Goal: Transaction & Acquisition: Obtain resource

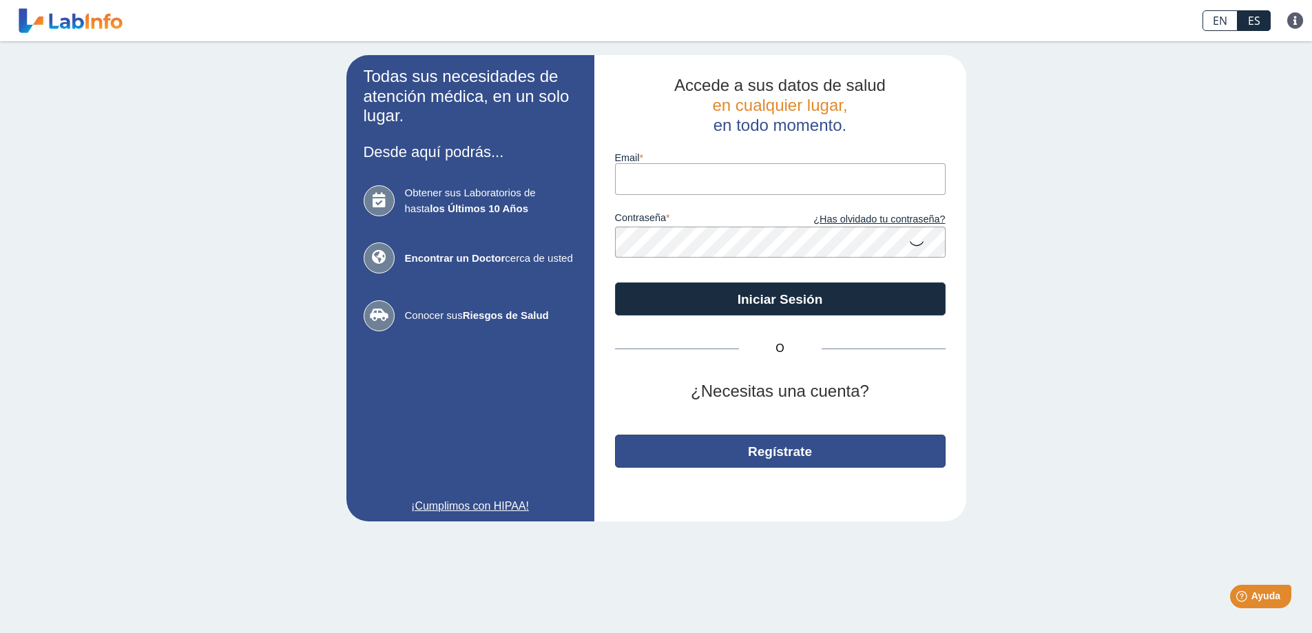
click at [806, 454] on button "Regístrate" at bounding box center [780, 451] width 331 height 33
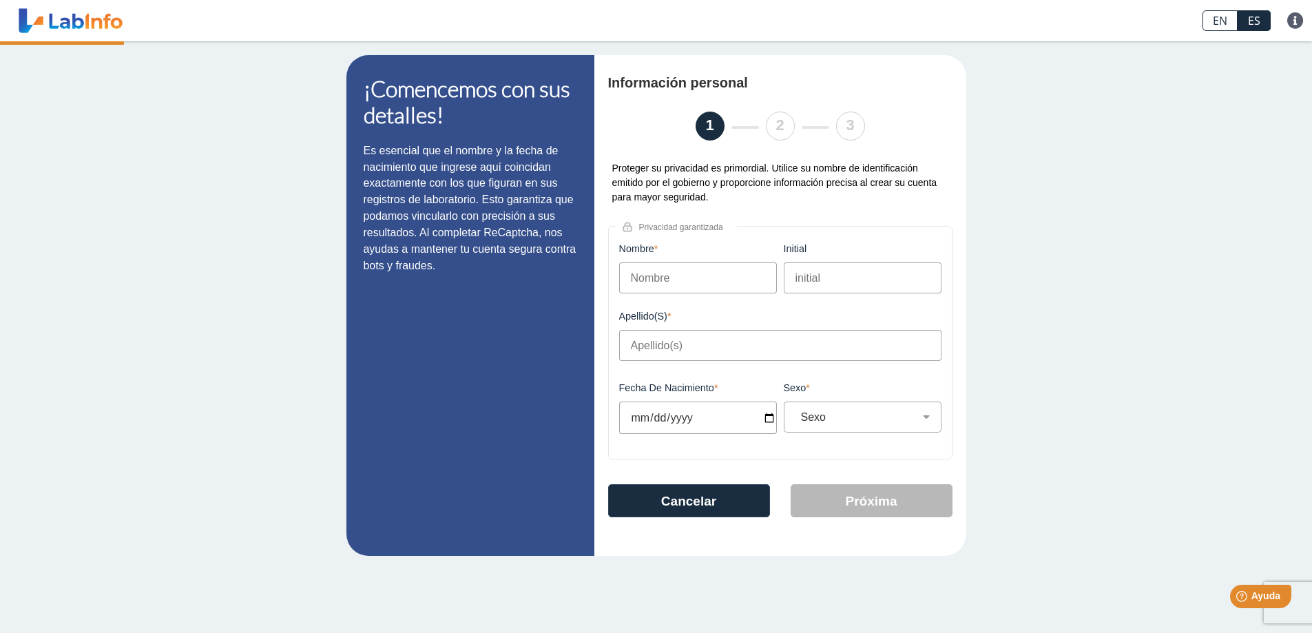
click at [689, 282] on input "Nombre" at bounding box center [698, 277] width 158 height 31
type input "l"
type input "Luz"
type input "M"
type input "Lugo Torres"
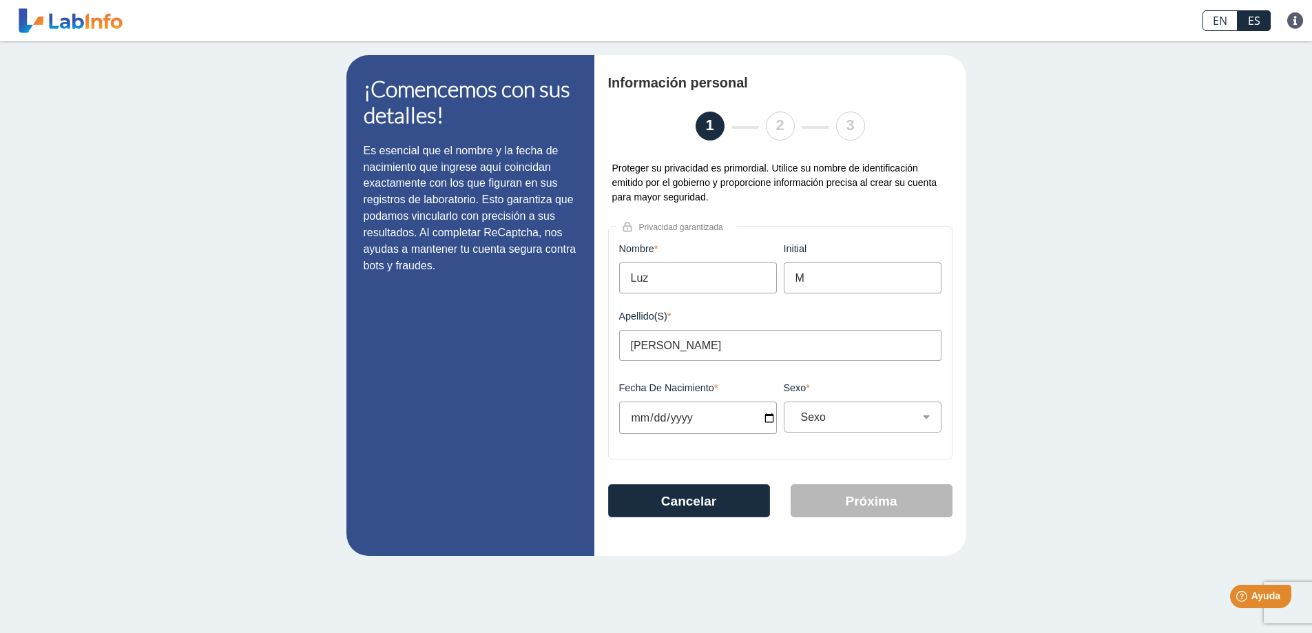
click at [660, 414] on input "Fecha de Nacimiento" at bounding box center [698, 417] width 158 height 32
click at [646, 415] on input "Fecha de Nacimiento" at bounding box center [698, 417] width 158 height 32
type input "1966-10-28"
drag, startPoint x: 879, startPoint y: 415, endPoint x: 886, endPoint y: 420, distance: 7.9
click at [879, 415] on select "Sexo Masculino Femenino" at bounding box center [867, 416] width 145 height 13
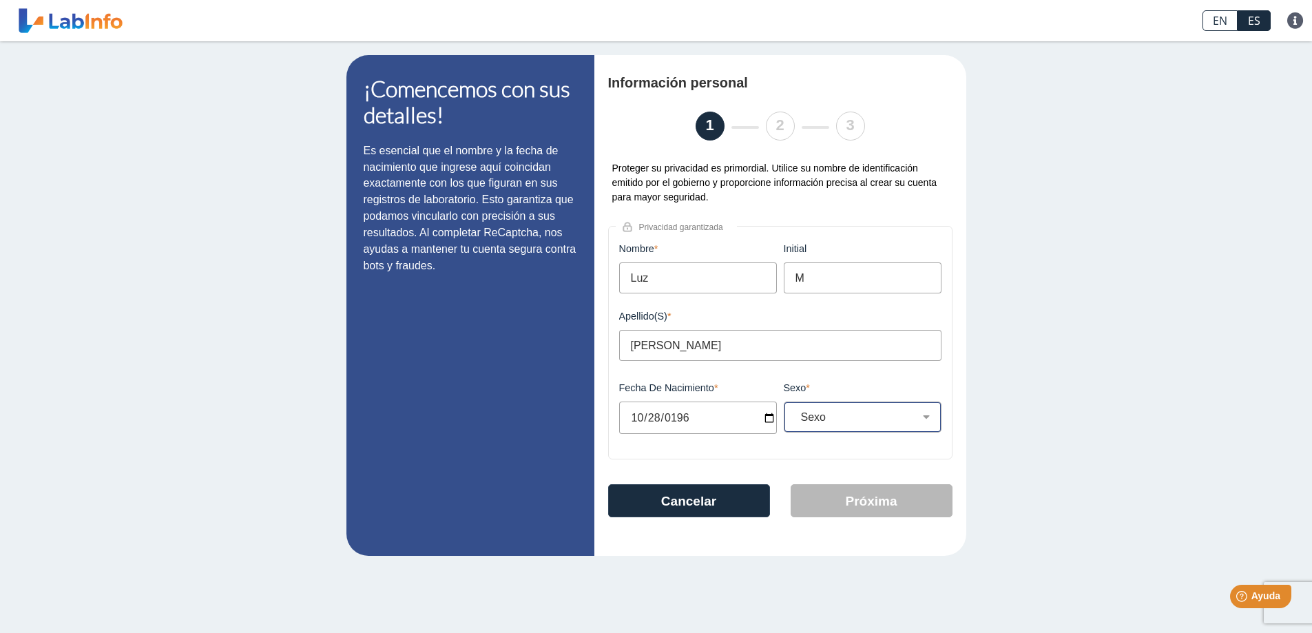
select select "F"
click at [795, 410] on select "Sexo Masculino Femenino" at bounding box center [867, 416] width 145 height 13
click at [857, 501] on button "Próxima" at bounding box center [872, 500] width 162 height 33
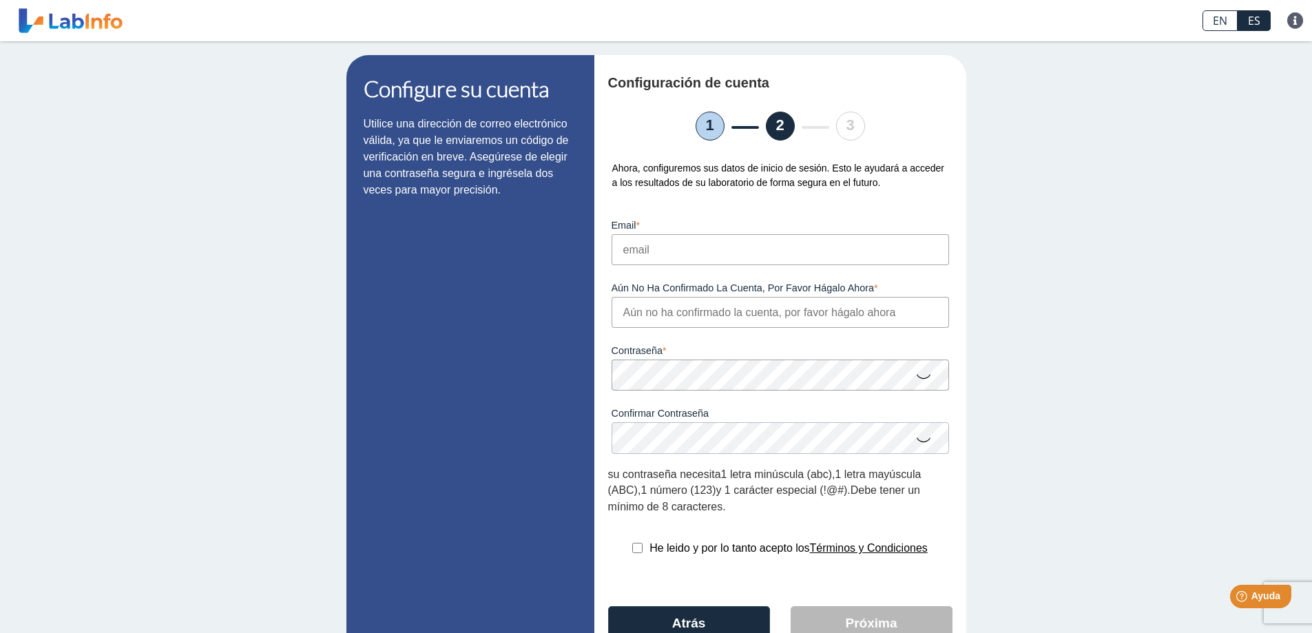
click at [738, 251] on input "email" at bounding box center [780, 249] width 337 height 31
type input "lucybellugo@gmail.com"
drag, startPoint x: 751, startPoint y: 251, endPoint x: 522, endPoint y: 238, distance: 229.0
click at [522, 238] on app-registration "Configure su cuenta Utilice una dirección de correo electrónico válida, ya que …" at bounding box center [656, 370] width 620 height 631
click at [654, 315] on input "Aún no ha confirmado la cuenta, por favor hágalo ahora" at bounding box center [780, 312] width 337 height 31
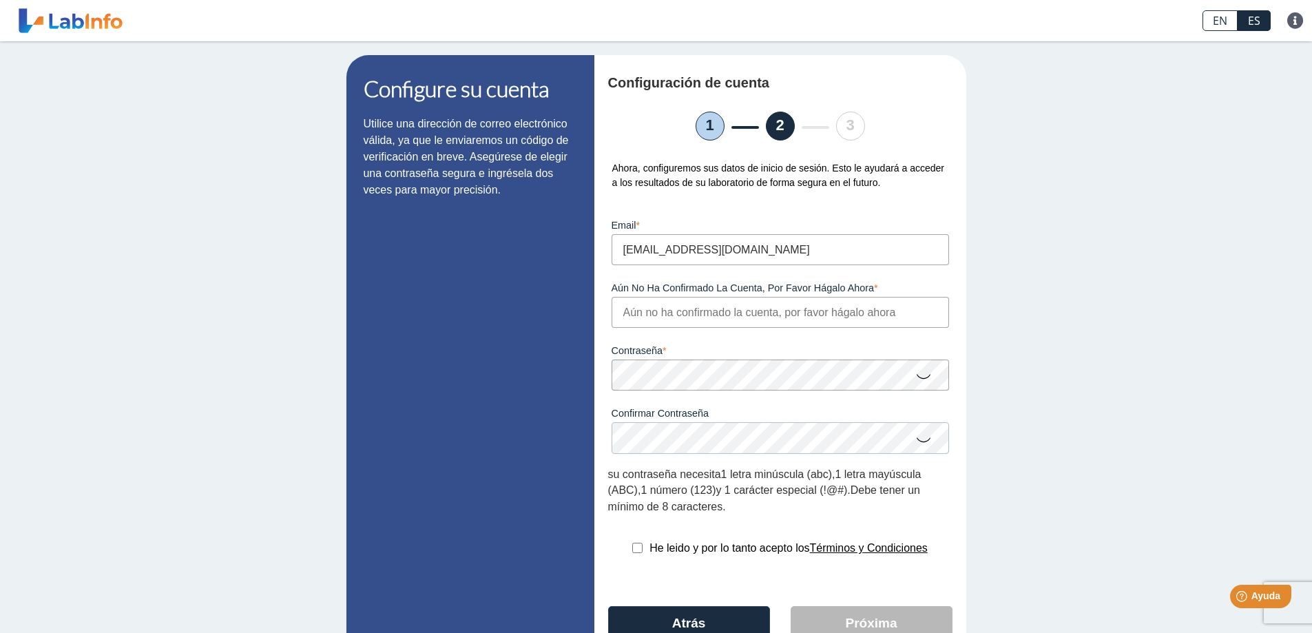
click at [647, 315] on input "Aún no ha confirmado la cuenta, por favor hágalo ahora" at bounding box center [780, 312] width 337 height 31
type input "lucybellugo@gmail.com"
click at [915, 370] on icon at bounding box center [923, 375] width 17 height 27
click at [538, 353] on app-registration "Configure su cuenta Utilice una dirección de correo electrónico válida, ya que …" at bounding box center [656, 370] width 620 height 631
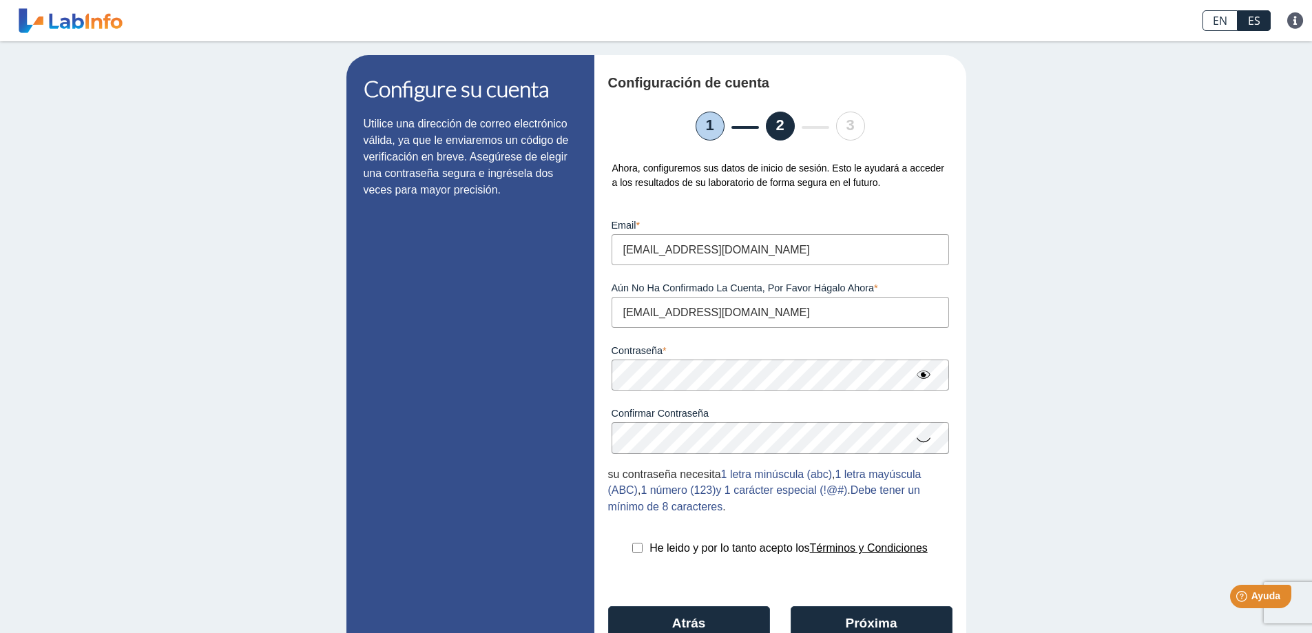
click at [632, 543] on input "checkbox" at bounding box center [637, 548] width 10 height 10
checkbox input "true"
click at [861, 614] on button "Próxima" at bounding box center [872, 622] width 162 height 33
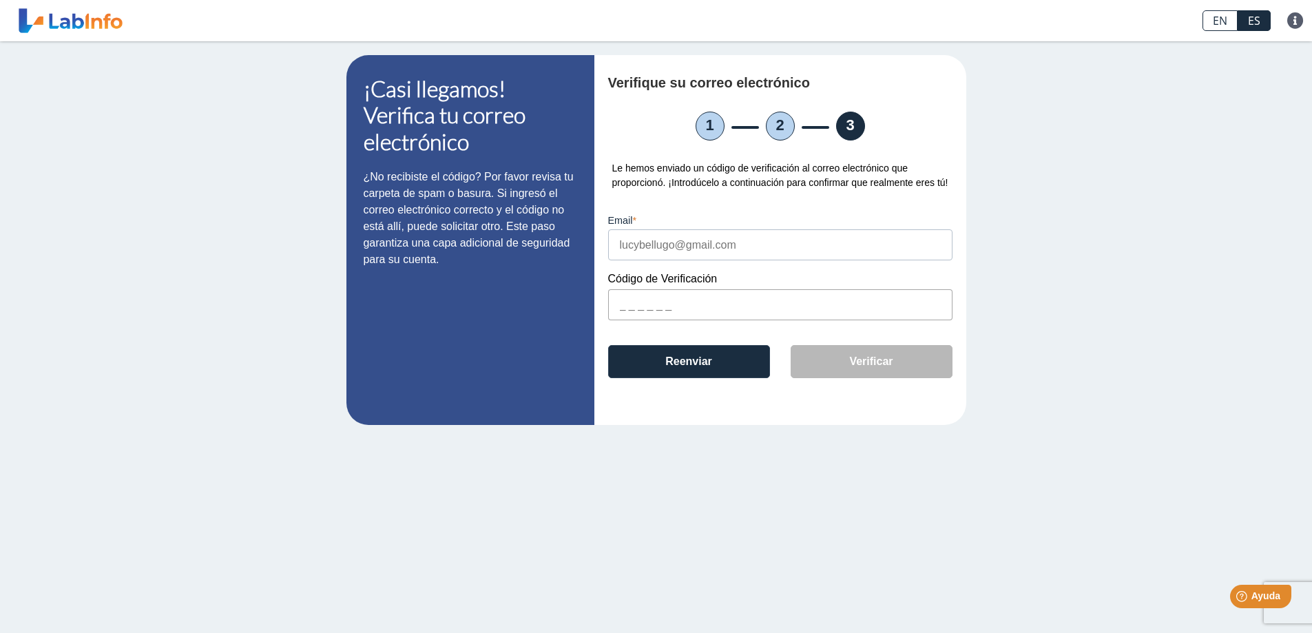
drag, startPoint x: 684, startPoint y: 315, endPoint x: 441, endPoint y: 313, distance: 242.4
click at [441, 313] on app-registration "¡Casi llegamos! Verifica tu correo electrónico ¿No recibiste el código? Por fav…" at bounding box center [656, 240] width 620 height 370
type input "96cc24"
click at [836, 361] on button "Verificar" at bounding box center [872, 361] width 162 height 33
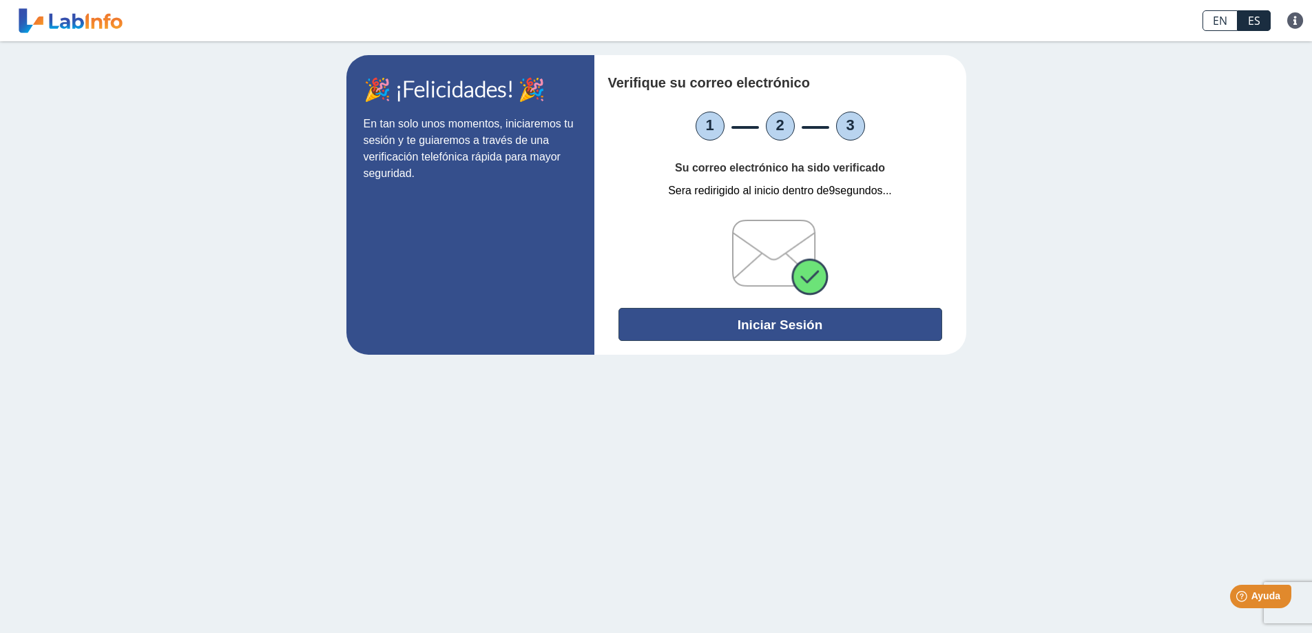
click at [755, 321] on button "Iniciar Sesión" at bounding box center [780, 324] width 324 height 33
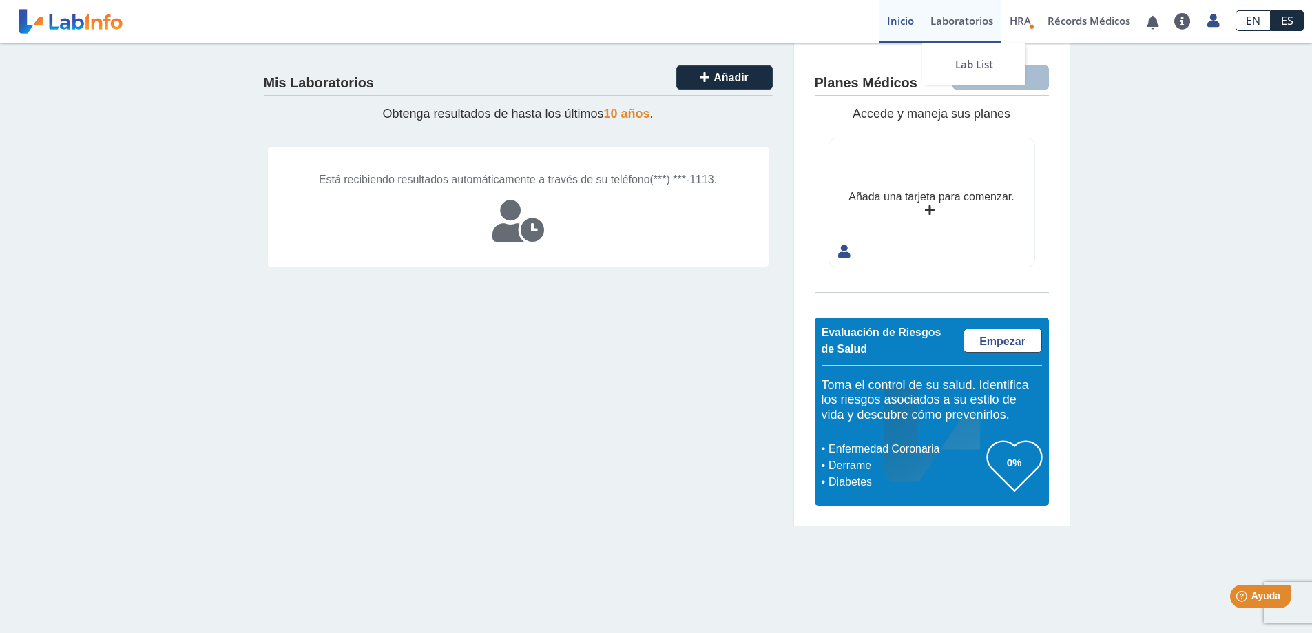
click at [965, 20] on link "Laboratorios" at bounding box center [961, 21] width 79 height 43
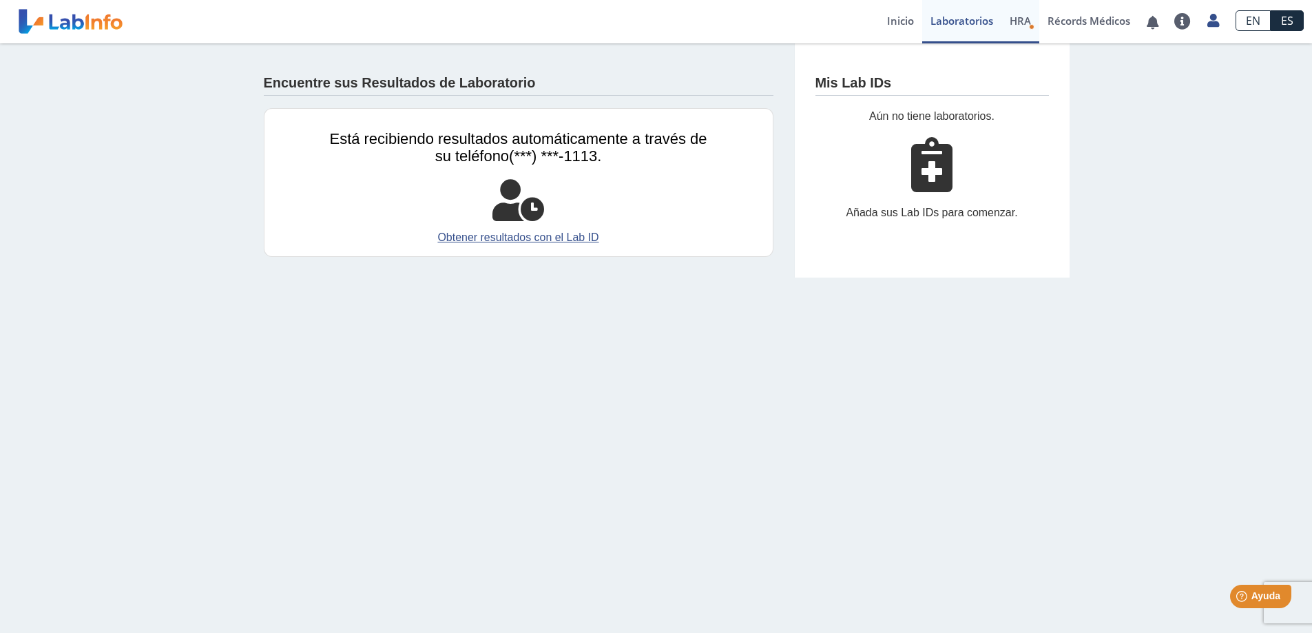
click at [1019, 27] on span "HRA" at bounding box center [1020, 21] width 21 height 14
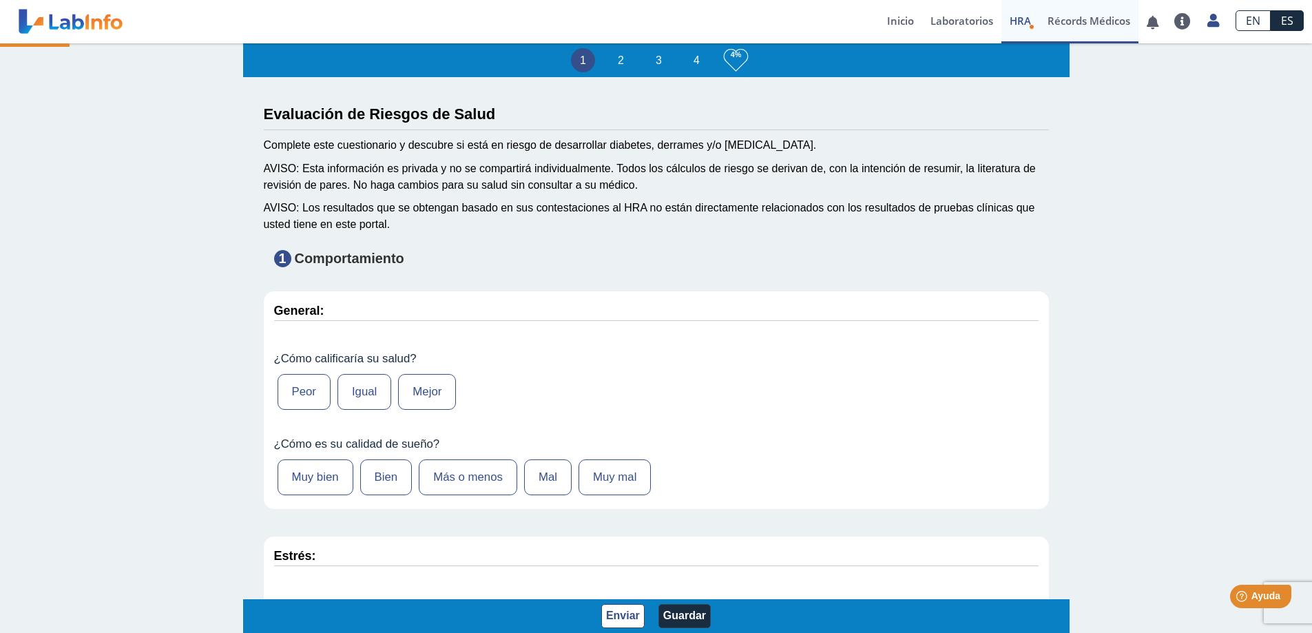
type input "Felix Hernandez-Rodriguez"
type input "1955-11-21"
select select
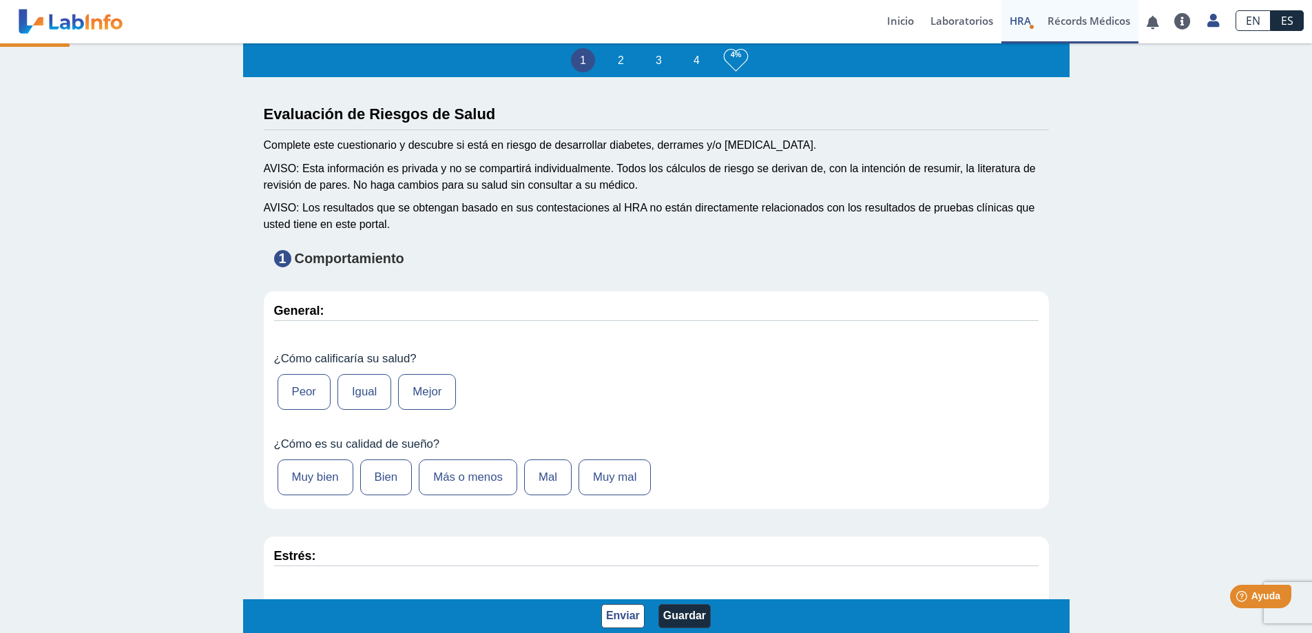
select select
click at [1021, 20] on span "HRA" at bounding box center [1020, 21] width 21 height 14
click at [875, 26] on header "¡Todo al día! No hay notificaciones. Preguntas Frecuentes Política de privacida…" at bounding box center [656, 21] width 1312 height 43
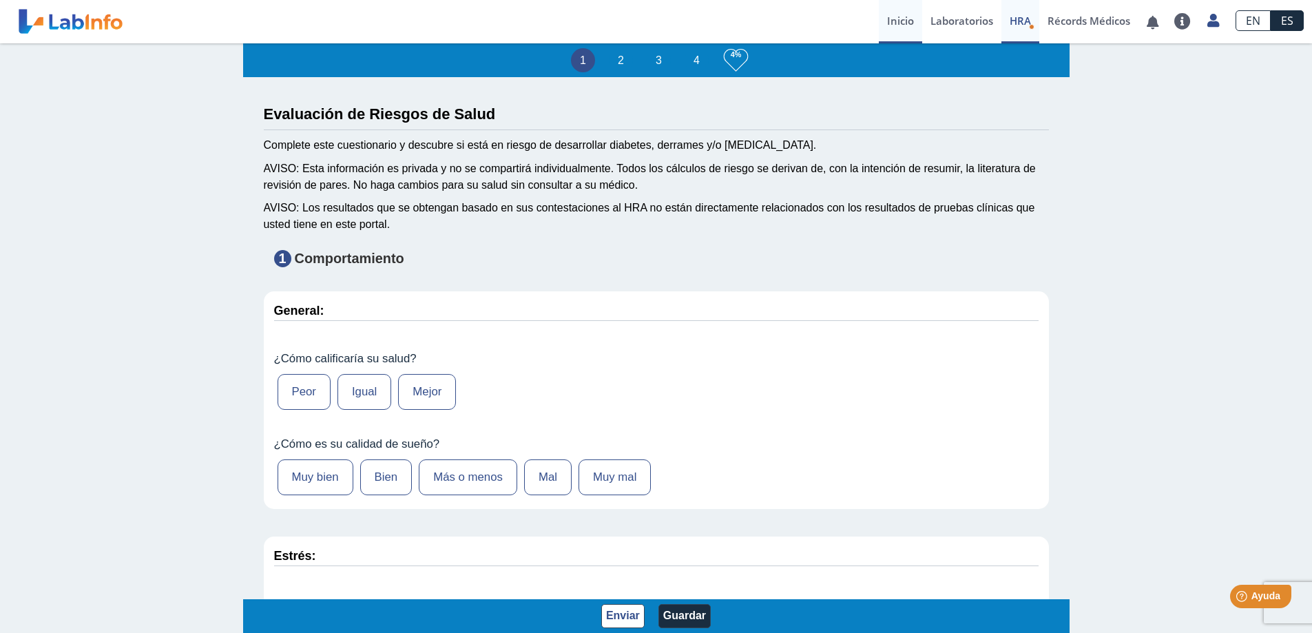
click at [895, 22] on link "Inicio" at bounding box center [900, 21] width 43 height 43
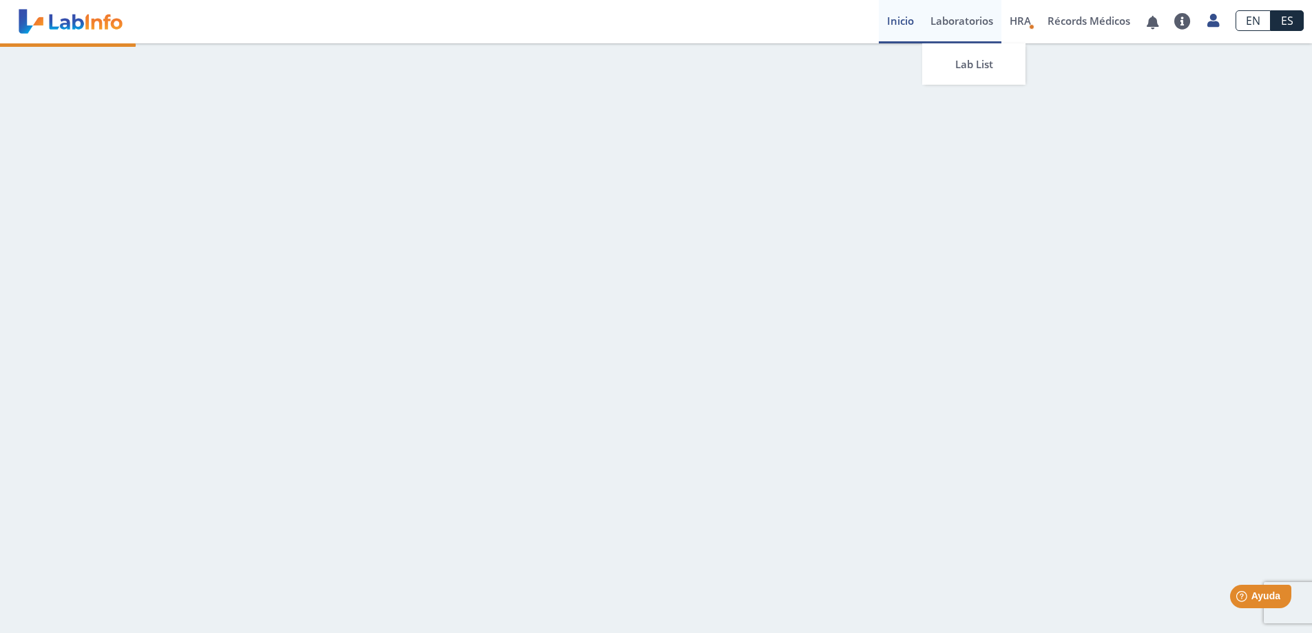
click at [965, 21] on link "Laboratorios" at bounding box center [961, 21] width 79 height 43
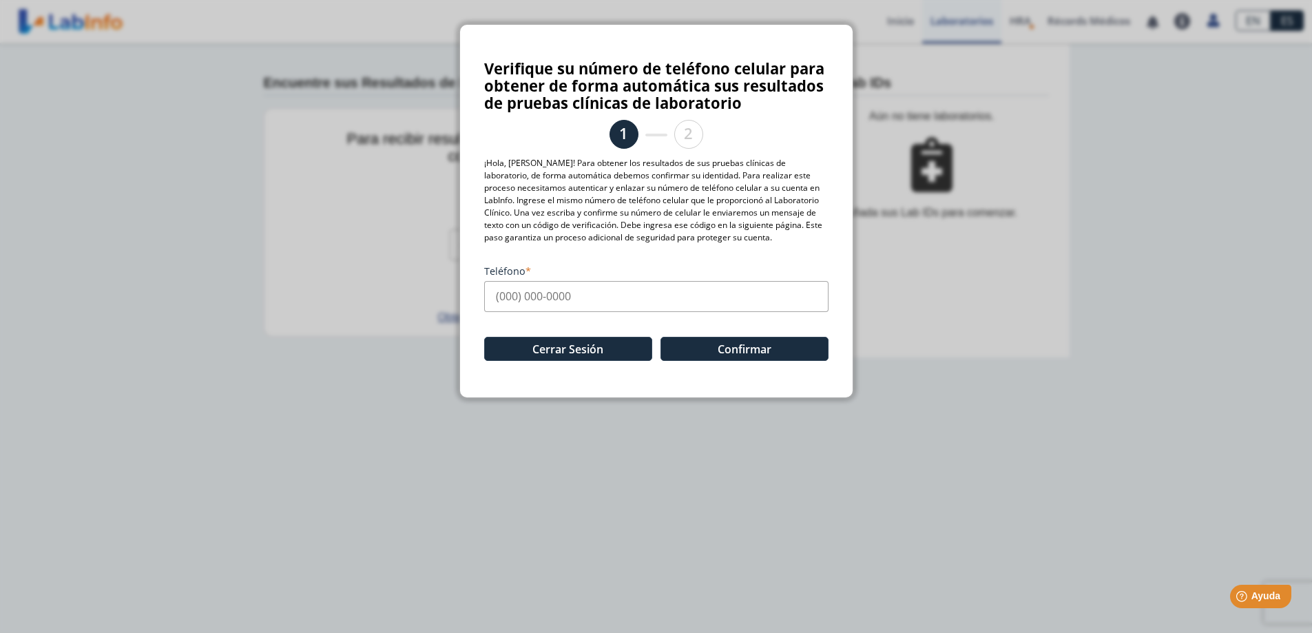
click at [581, 293] on input "Teléfono" at bounding box center [656, 296] width 344 height 31
type input "[PHONE_NUMBER]"
click at [700, 348] on button "Confirmar" at bounding box center [744, 349] width 168 height 24
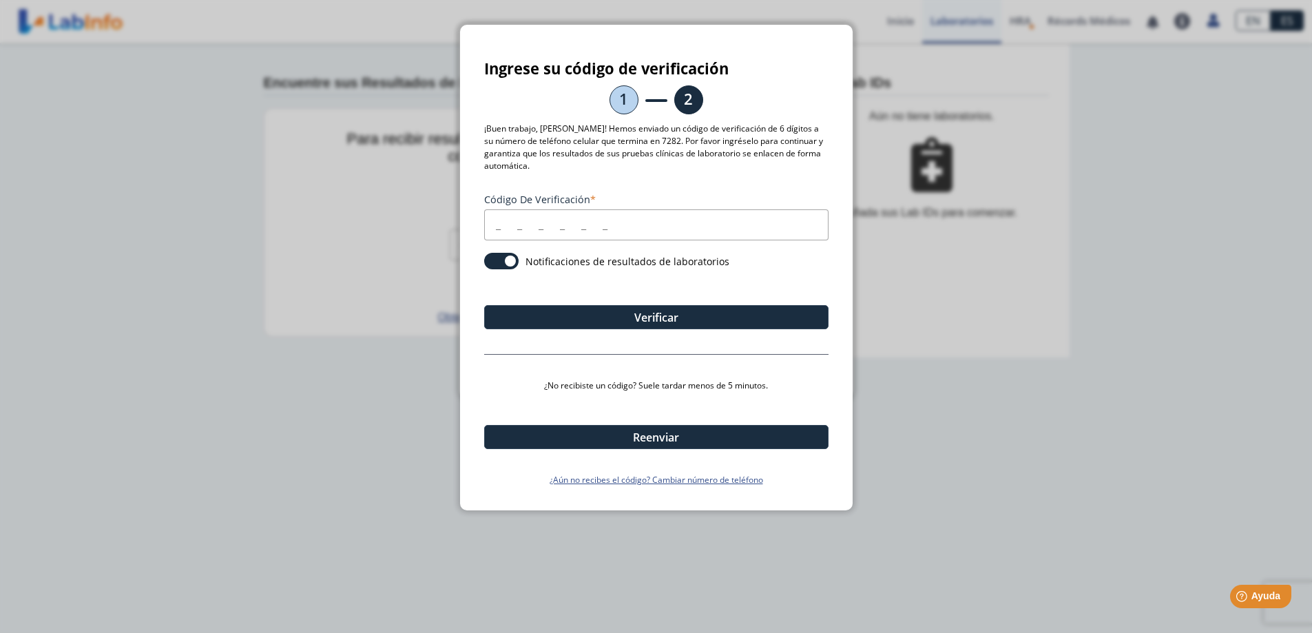
click at [603, 213] on input "Código de verificación" at bounding box center [656, 224] width 344 height 31
type input "2"
type input "334529"
click at [673, 306] on button "Verificar" at bounding box center [656, 317] width 344 height 24
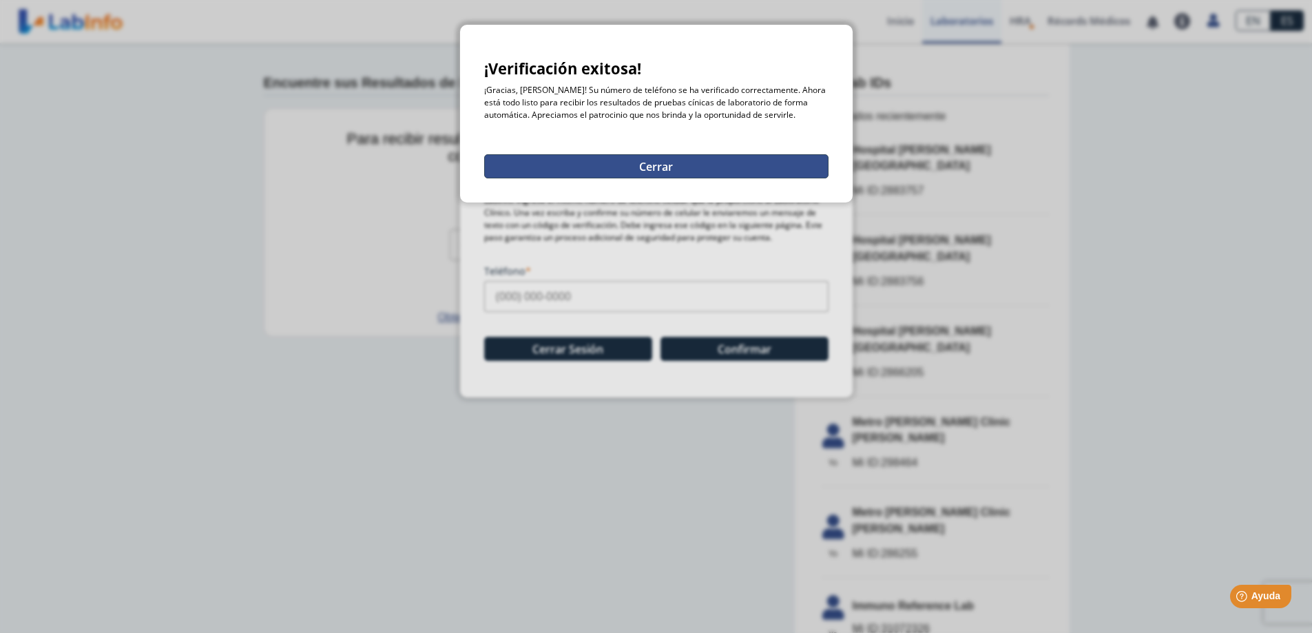
click at [649, 160] on button "Cerrar" at bounding box center [656, 166] width 344 height 24
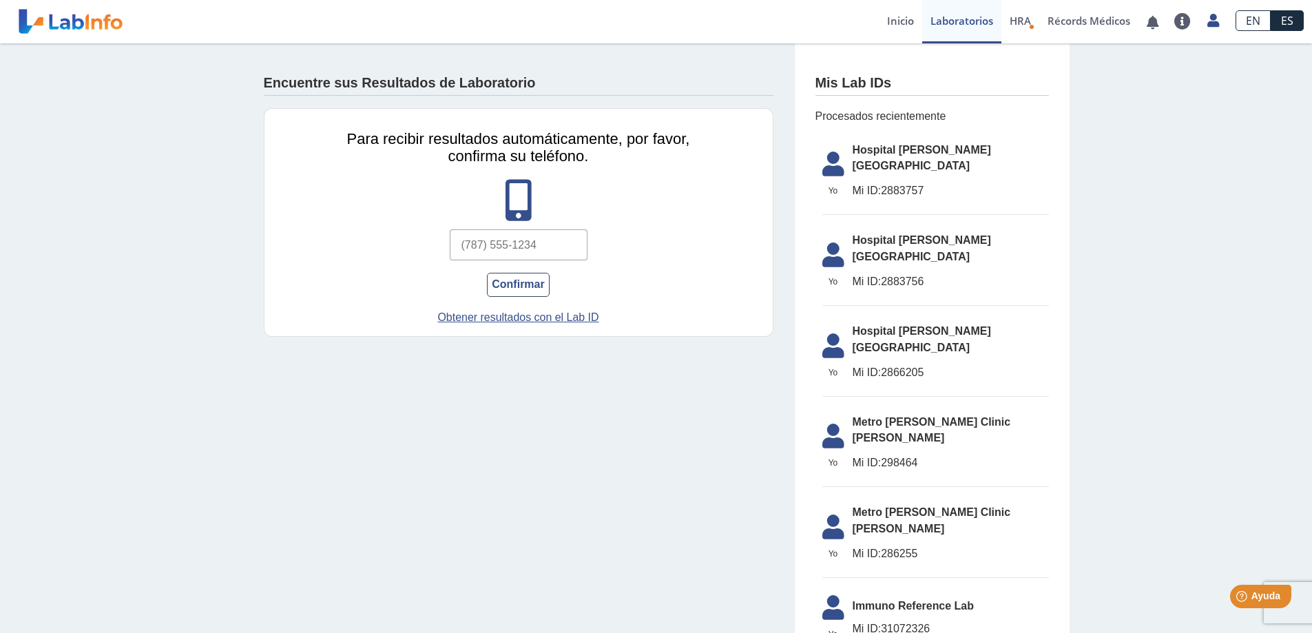
click at [469, 243] on input "text" at bounding box center [519, 244] width 138 height 31
type input "[PHONE_NUMBER]"
click at [528, 290] on button "Confirmar" at bounding box center [518, 285] width 62 height 24
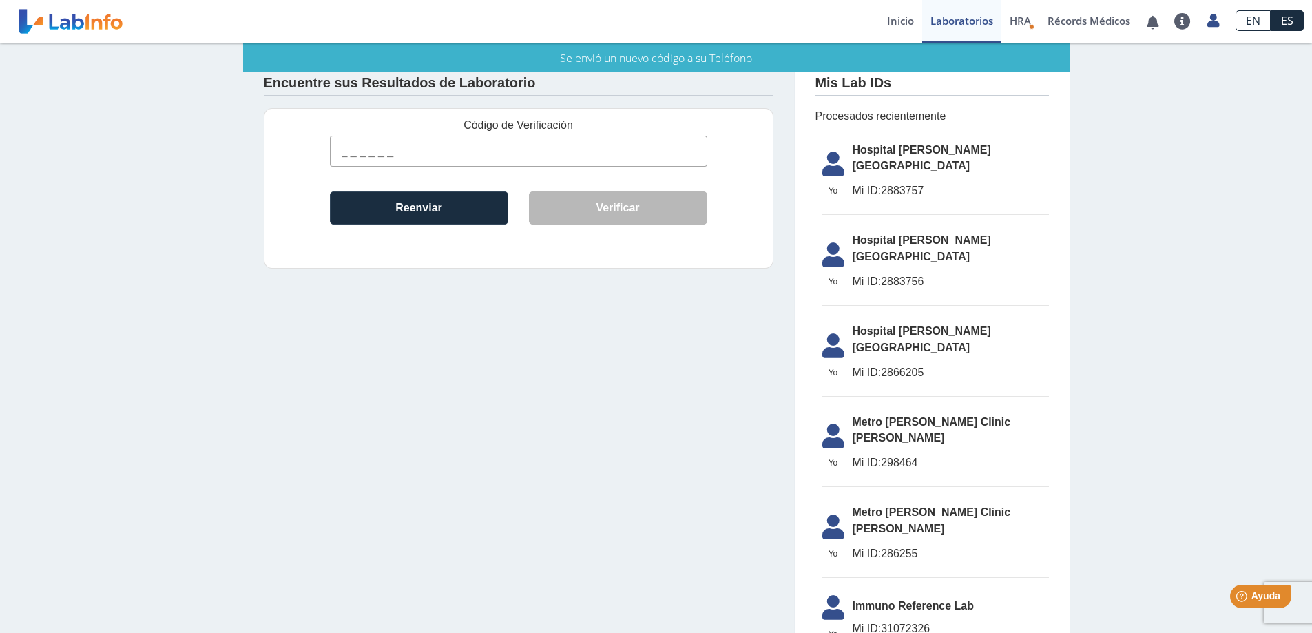
drag, startPoint x: 333, startPoint y: 151, endPoint x: 342, endPoint y: 151, distance: 9.0
click at [333, 151] on input "text" at bounding box center [518, 151] width 377 height 31
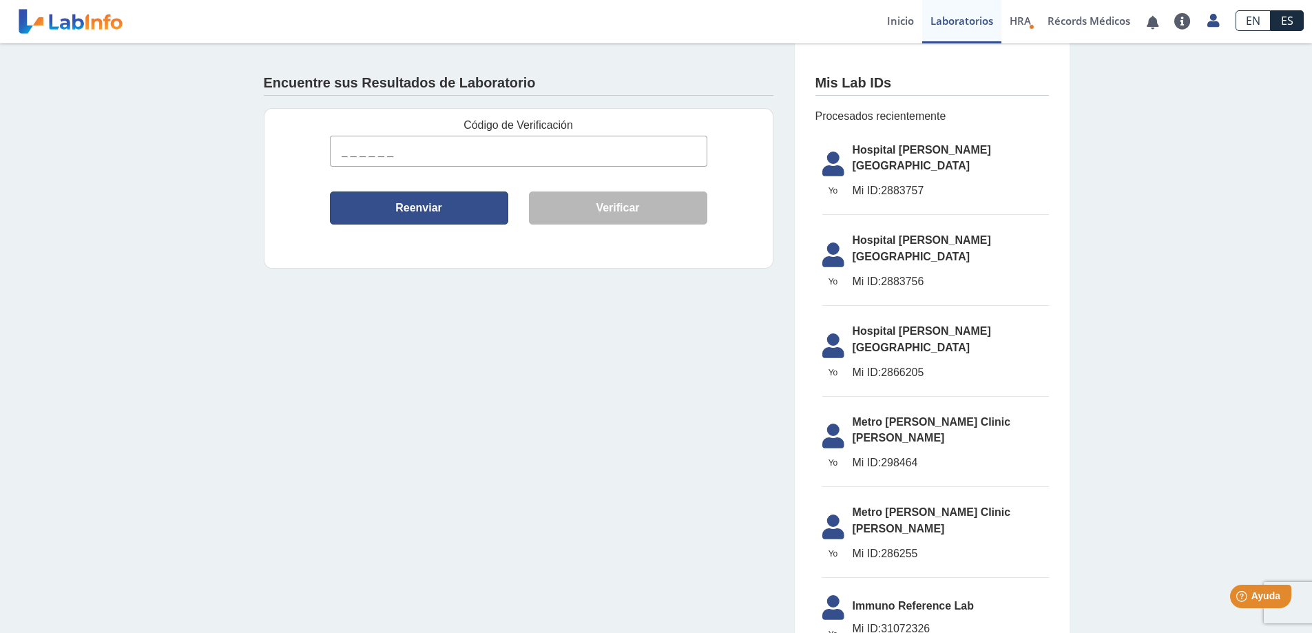
click at [342, 209] on button "Reenviar" at bounding box center [419, 207] width 178 height 33
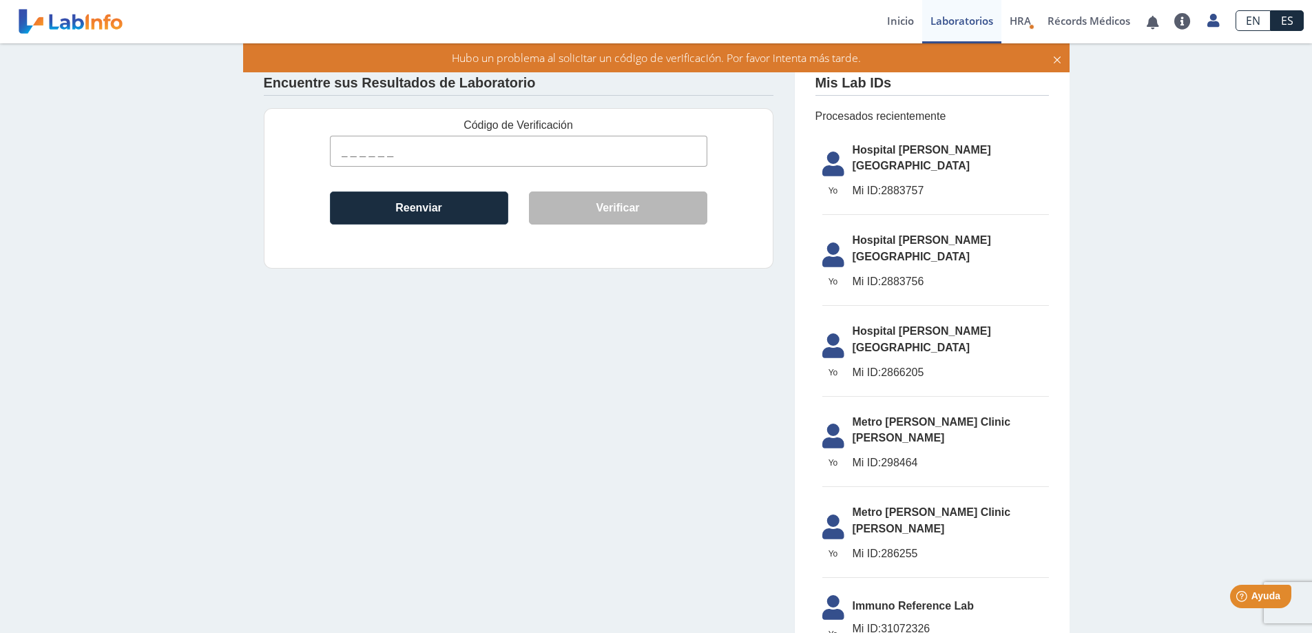
click at [341, 161] on input "text" at bounding box center [518, 151] width 377 height 31
type input "572029"
click at [595, 205] on button "Verificar" at bounding box center [618, 207] width 178 height 33
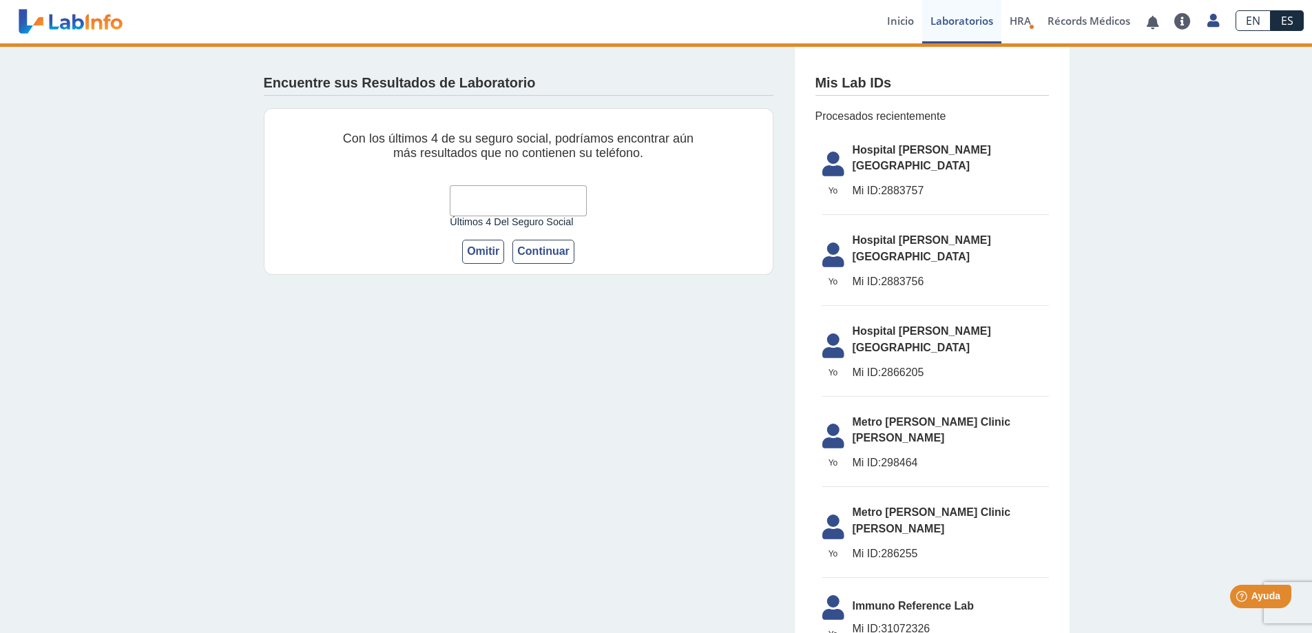
click at [529, 198] on input "Últimos 4 del Seguro Social" at bounding box center [518, 200] width 136 height 31
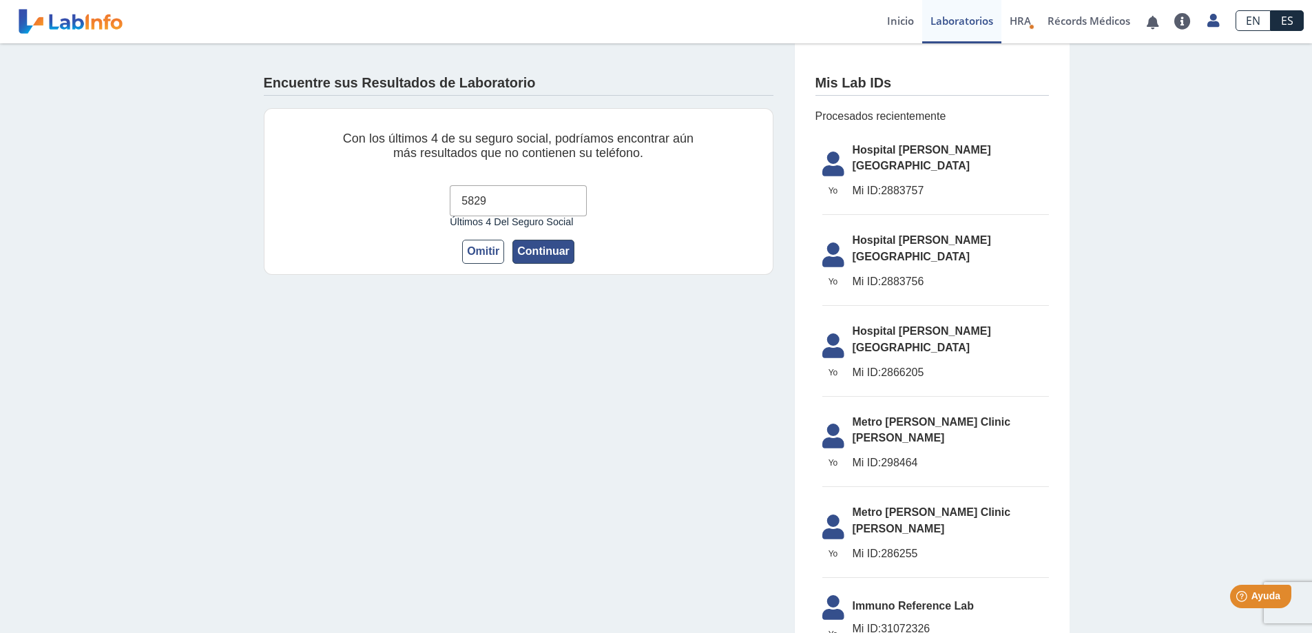
type input "5829"
click at [519, 249] on button "Continuar" at bounding box center [543, 252] width 62 height 24
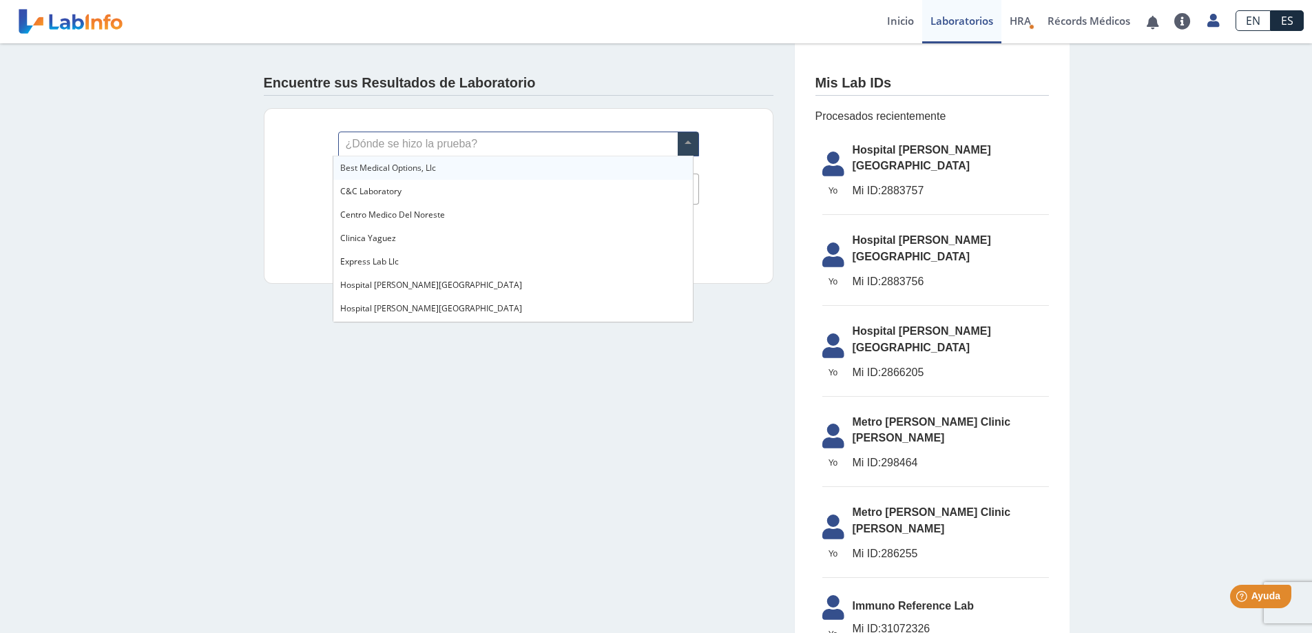
click at [386, 139] on input "text" at bounding box center [518, 143] width 359 height 23
click at [440, 284] on div "Hospital [PERSON_NAME][GEOGRAPHIC_DATA]" at bounding box center [512, 284] width 359 height 23
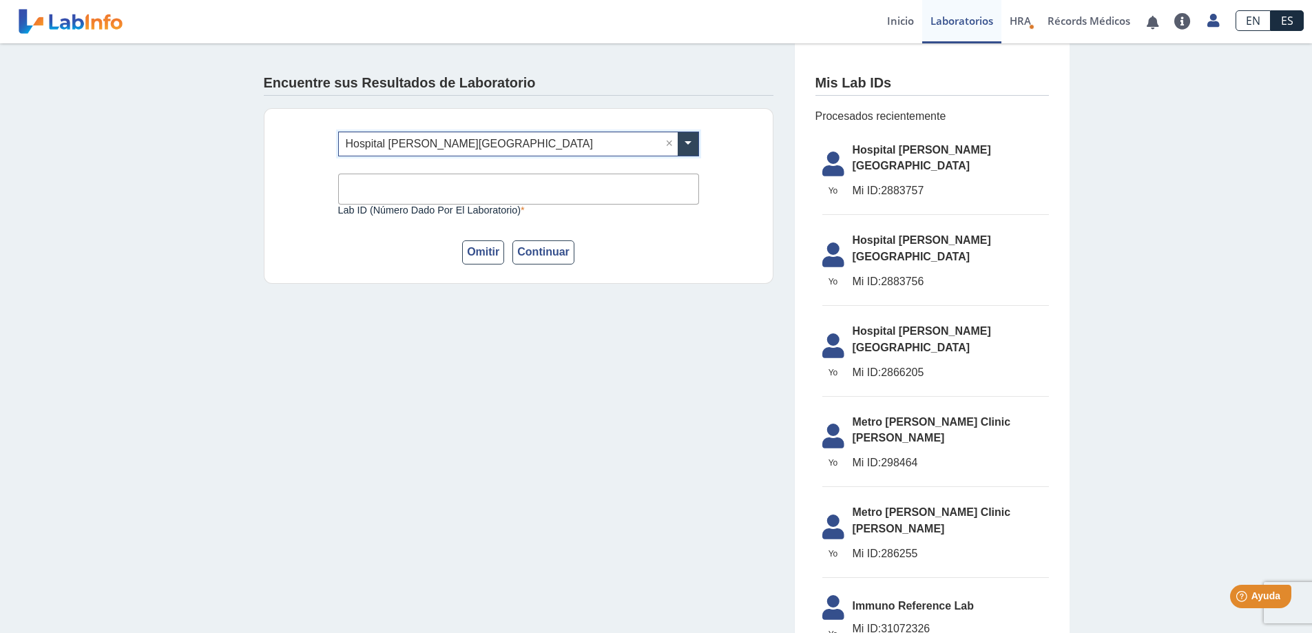
click at [481, 189] on input "Lab ID (número dado por el laboratorio)" at bounding box center [518, 189] width 361 height 31
drag, startPoint x: 463, startPoint y: 198, endPoint x: 461, endPoint y: 190, distance: 8.5
click at [461, 190] on input "Lab ID (número dado por el laboratorio)" at bounding box center [518, 189] width 361 height 31
click at [274, 275] on div "¿Dónde se hizo la prueba? × Hospital Dr. Pila, Ponce × Lab ID (número dado por …" at bounding box center [519, 196] width 510 height 176
click at [480, 253] on button "Omitir" at bounding box center [483, 252] width 42 height 24
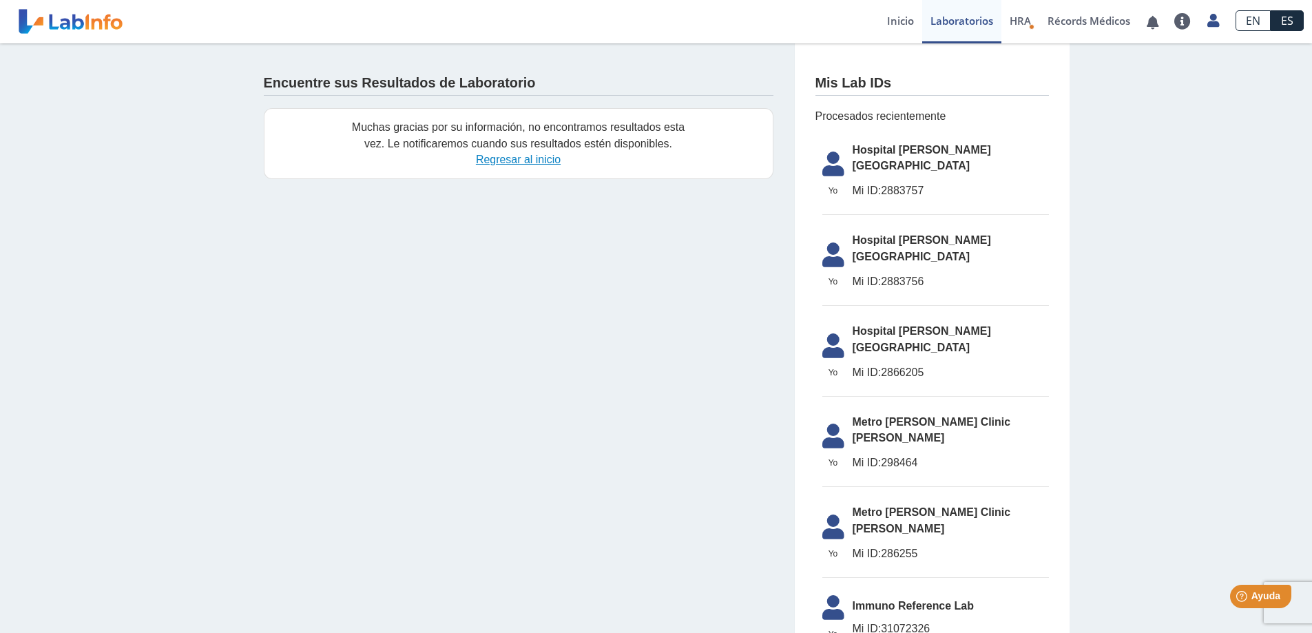
click at [523, 156] on link "Regresar al inicio" at bounding box center [518, 160] width 85 height 12
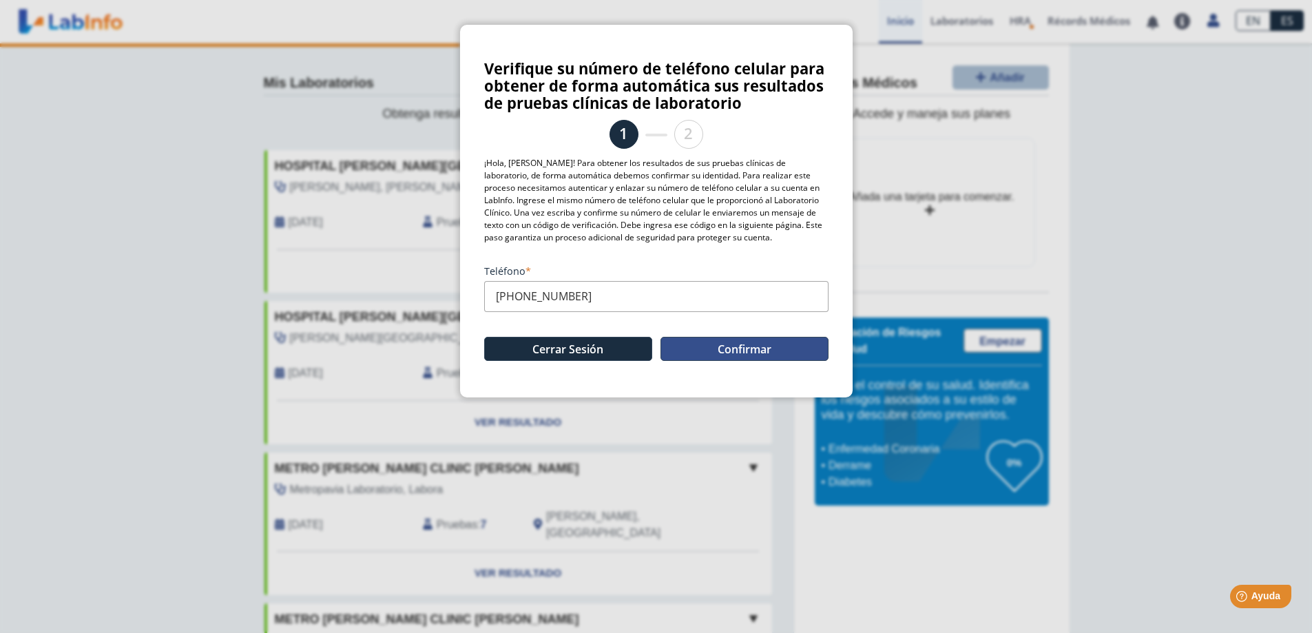
click at [751, 348] on button "Confirmar" at bounding box center [744, 349] width 168 height 24
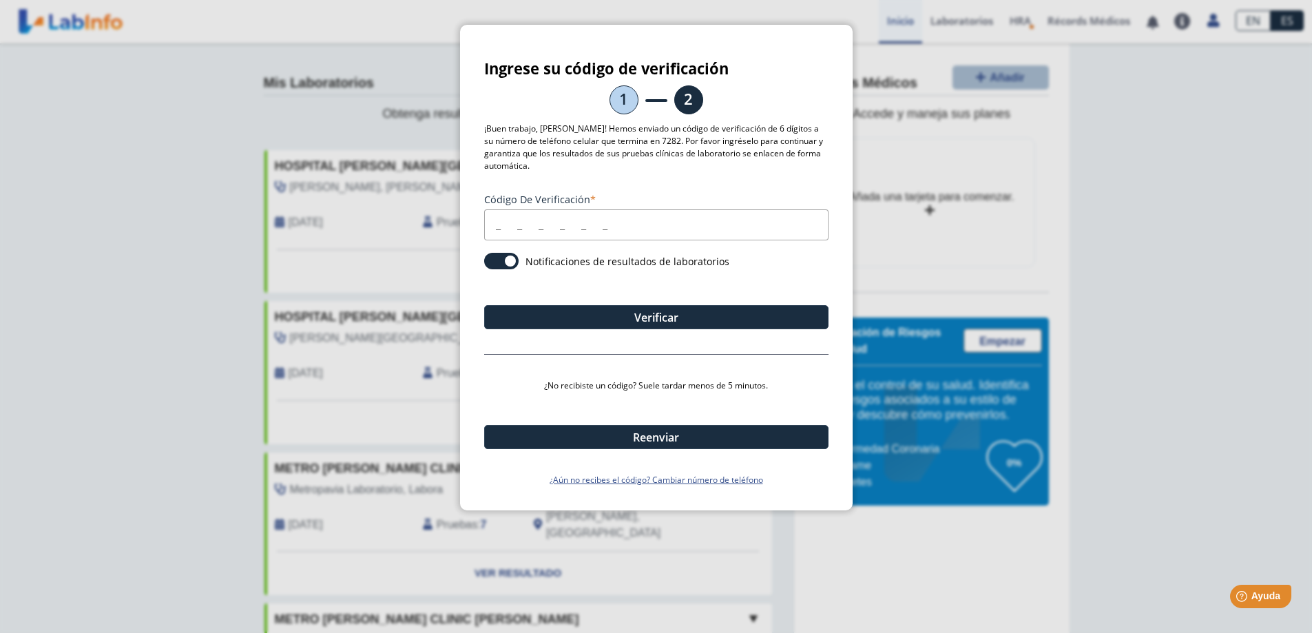
click at [382, 475] on ngb-modal-window "Ingrese su código de verificación 1 2 ¡Buen trabajo, Luz! Hemos enviado un códi…" at bounding box center [656, 316] width 1312 height 633
drag, startPoint x: 8, startPoint y: 343, endPoint x: 324, endPoint y: 90, distance: 404.7
click at [324, 90] on ngb-modal-window "Ingrese su código de verificación 1 2 ¡Buen trabajo, Luz! Hemos enviado un códi…" at bounding box center [656, 316] width 1312 height 633
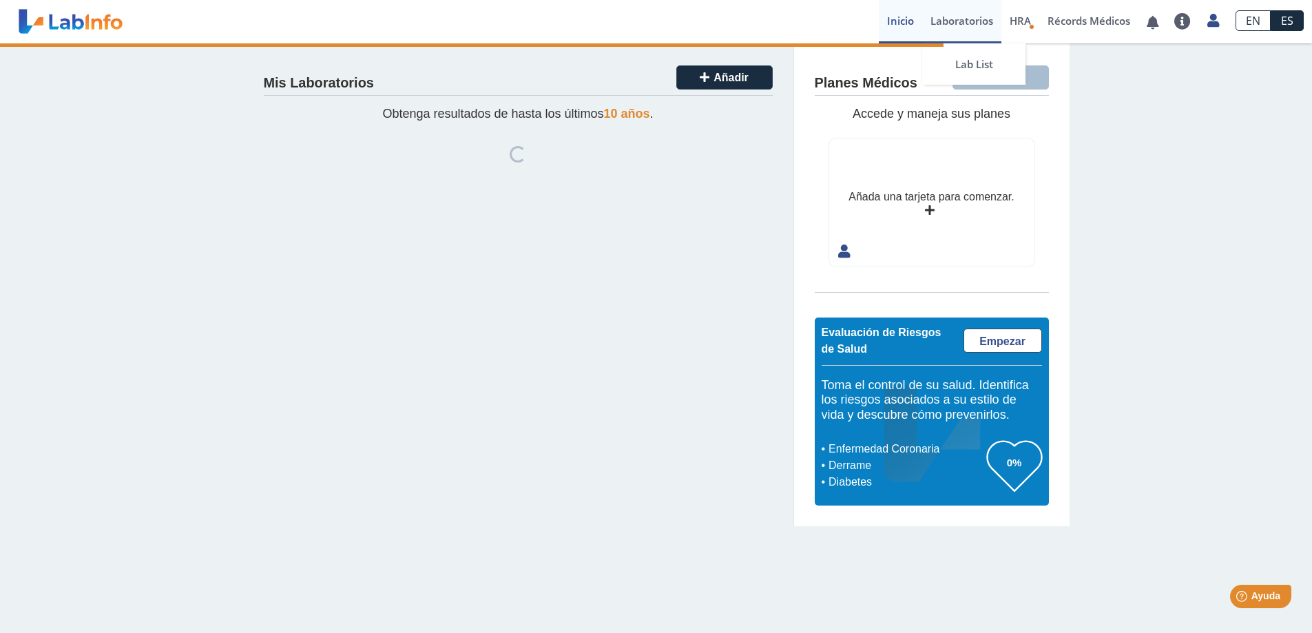
click at [957, 20] on link "Laboratorios" at bounding box center [961, 21] width 79 height 43
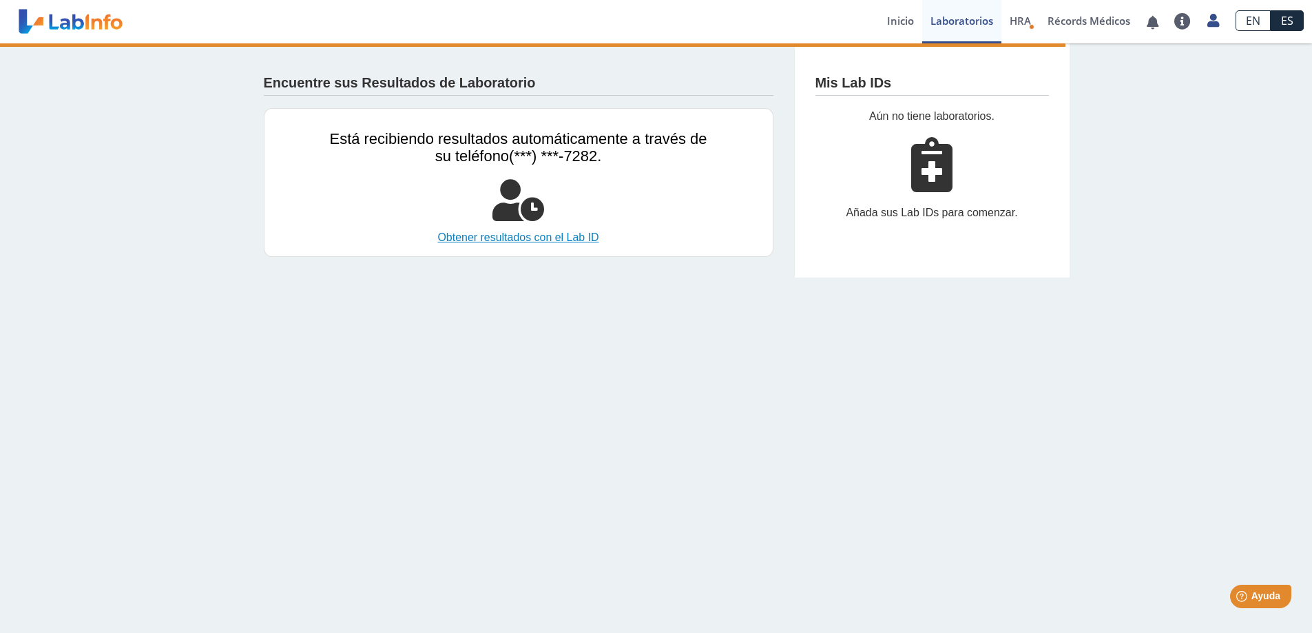
click at [528, 236] on link "Obtener resultados con el Lab ID" at bounding box center [518, 237] width 377 height 17
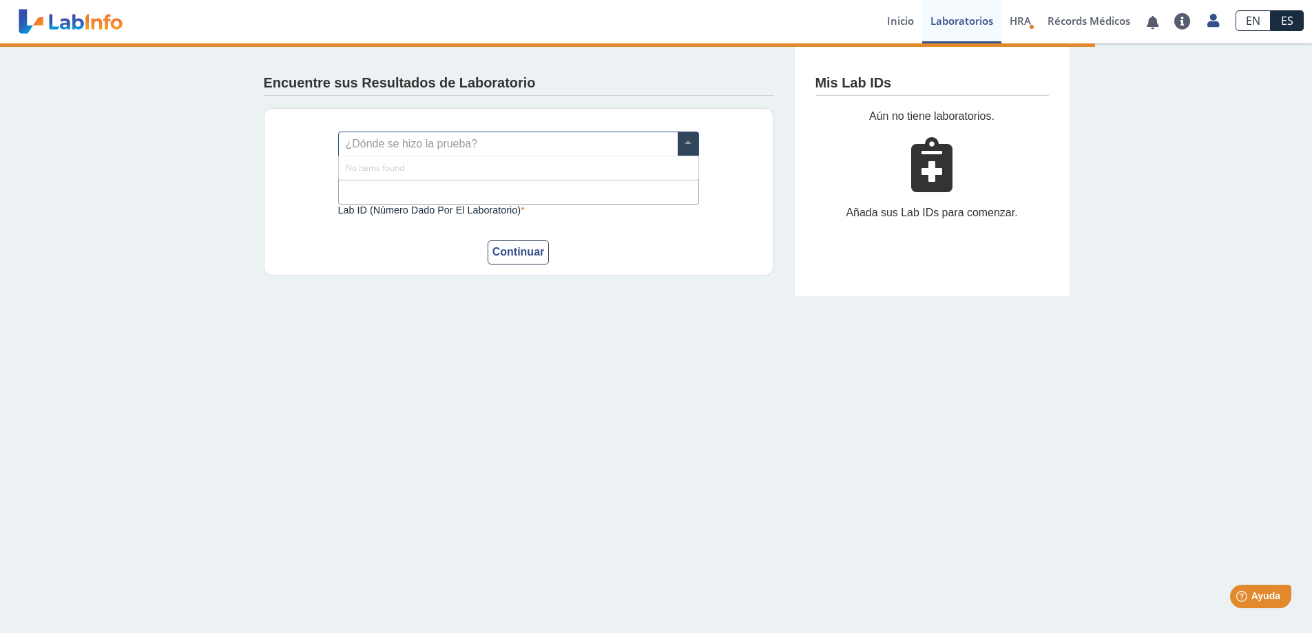
click at [447, 150] on input "text" at bounding box center [518, 143] width 359 height 23
drag, startPoint x: 671, startPoint y: 138, endPoint x: 690, endPoint y: 140, distance: 18.6
click at [675, 139] on input "text" at bounding box center [518, 143] width 359 height 23
click at [687, 141] on span at bounding box center [688, 143] width 21 height 23
click at [561, 140] on input "text" at bounding box center [518, 143] width 359 height 23
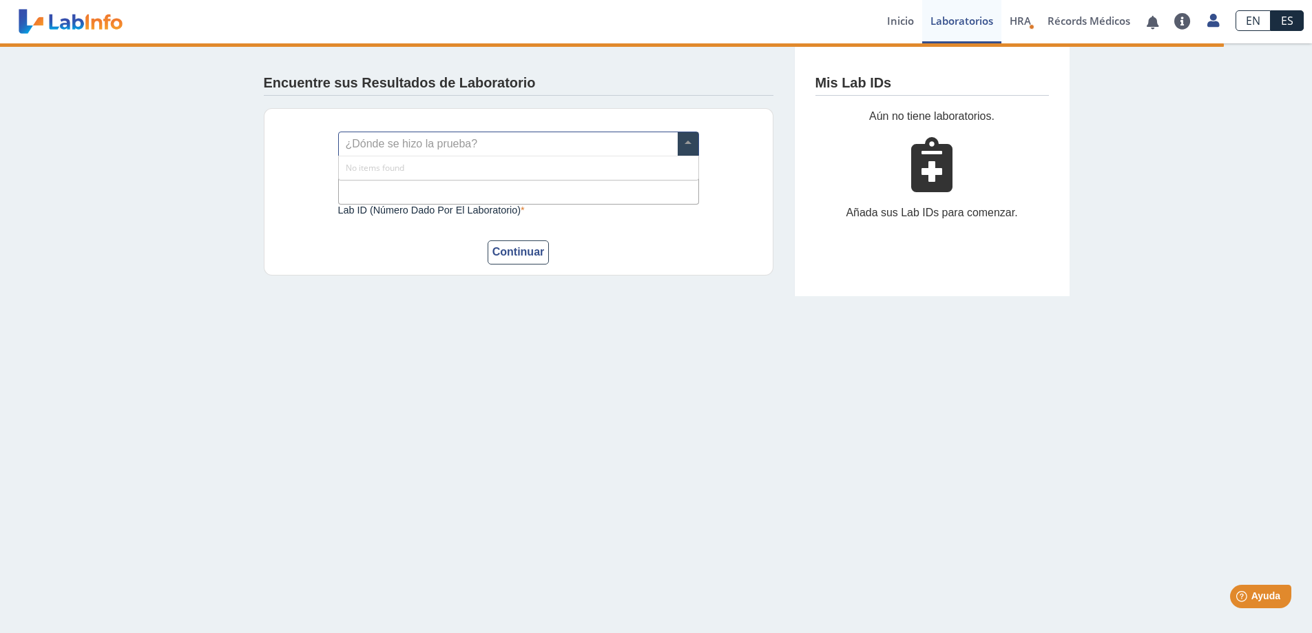
click at [300, 279] on div "Encuentre sus Resultados de Laboratorio ¿Dónde se hizo la prueba? Lab ID (númer…" at bounding box center [518, 169] width 551 height 253
drag, startPoint x: 389, startPoint y: 133, endPoint x: 417, endPoint y: 135, distance: 27.6
click at [390, 133] on input "text" at bounding box center [518, 143] width 359 height 23
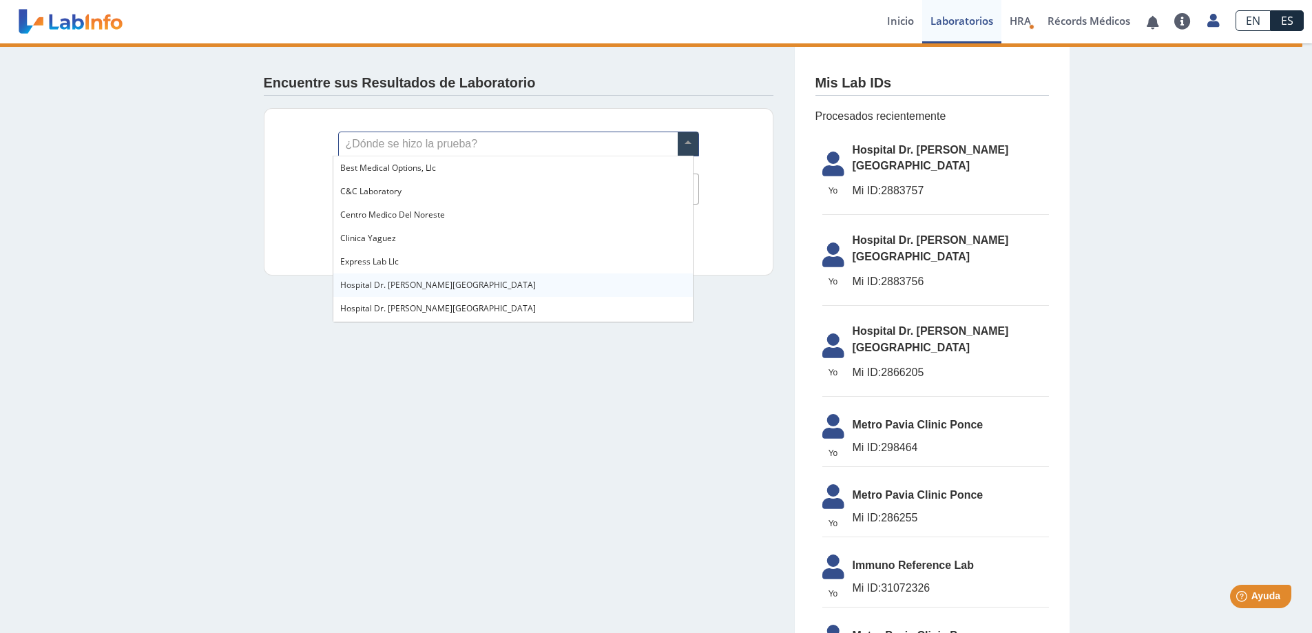
click at [421, 284] on span "Hospital [PERSON_NAME][GEOGRAPHIC_DATA]" at bounding box center [438, 285] width 196 height 12
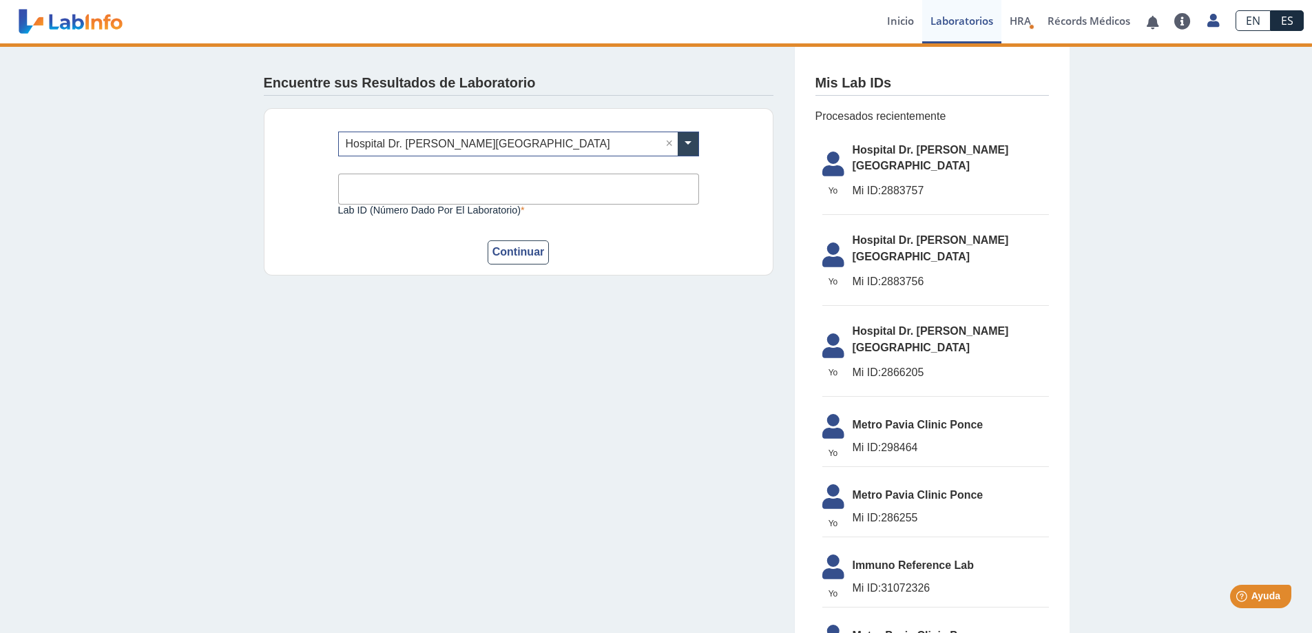
click at [438, 195] on input "Lab ID (número dado por el laboratorio)" at bounding box center [518, 189] width 361 height 31
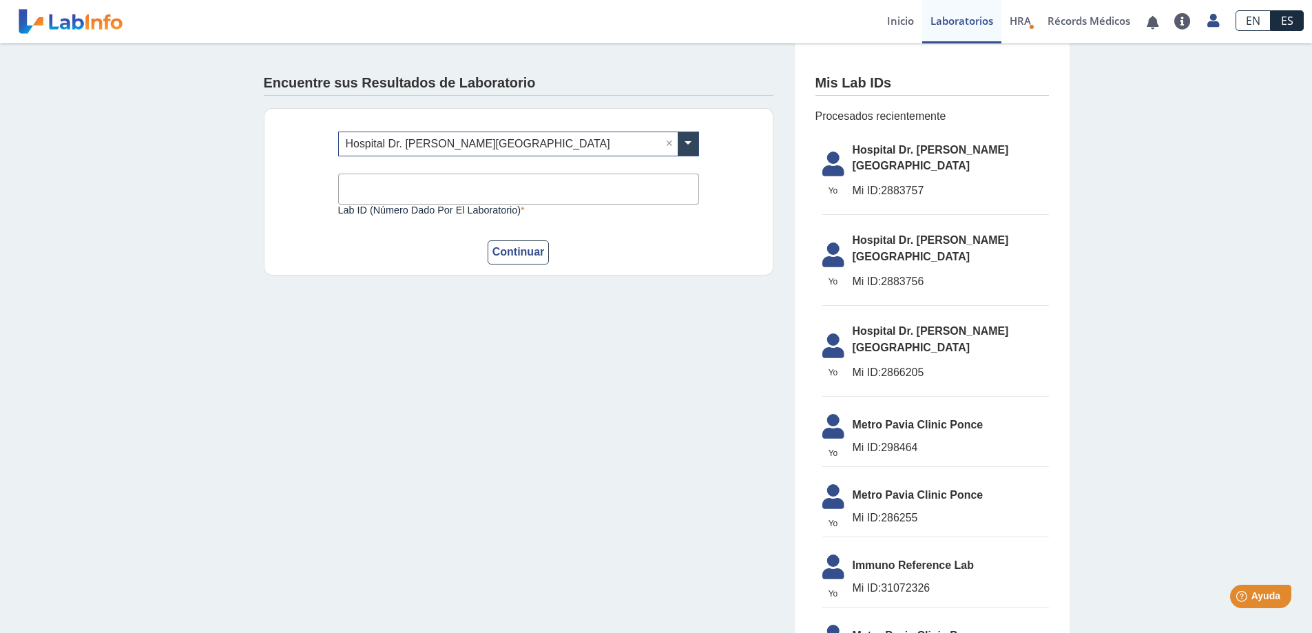
click at [879, 182] on span "Mi ID: 2883757" at bounding box center [951, 190] width 196 height 17
click at [913, 19] on link "Inicio" at bounding box center [900, 21] width 43 height 43
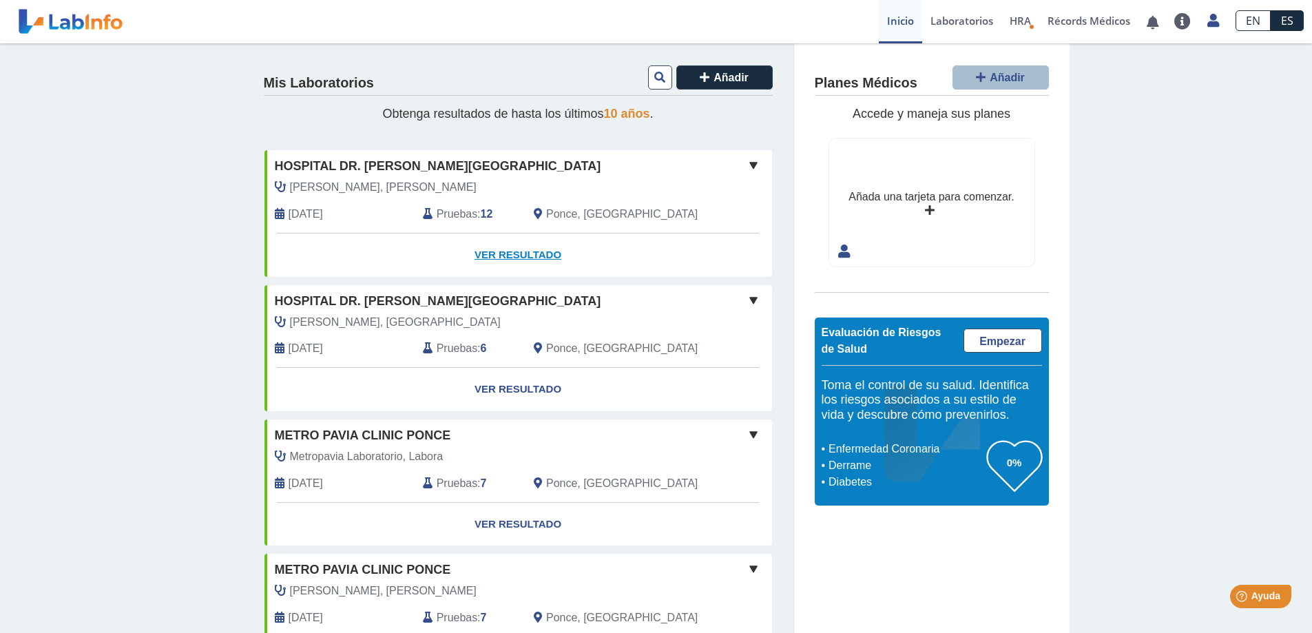
click at [518, 252] on link "Ver Resultado" at bounding box center [518, 254] width 508 height 43
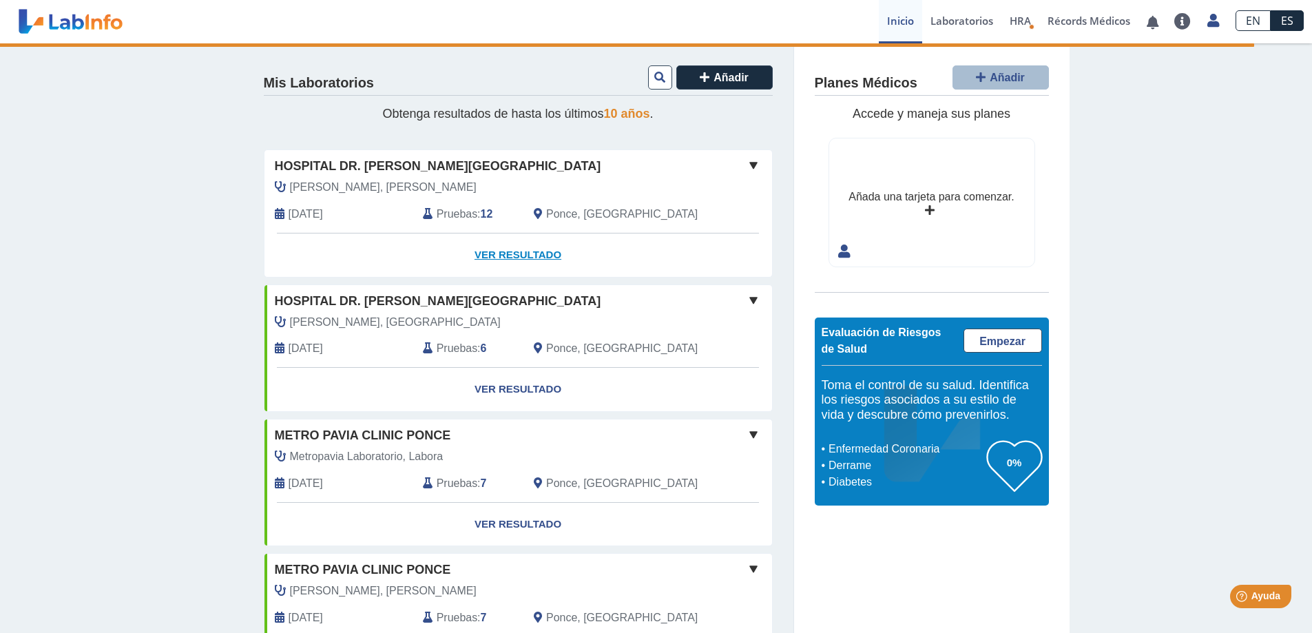
click at [501, 254] on link "Ver Resultado" at bounding box center [518, 254] width 508 height 43
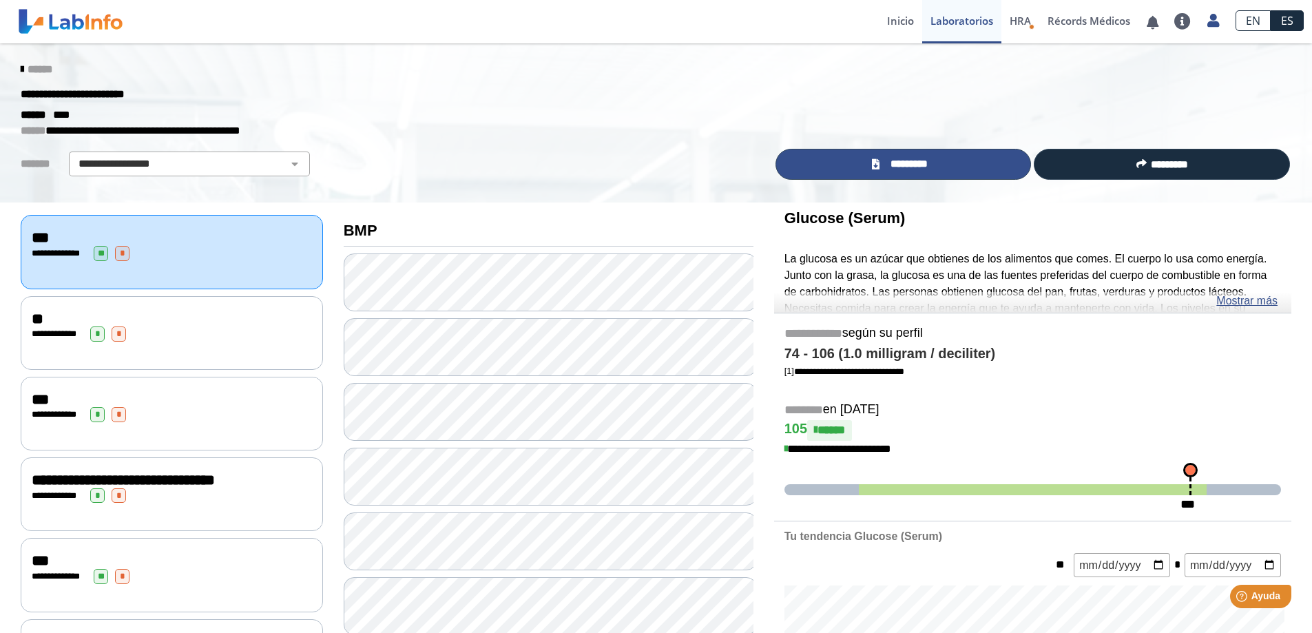
click at [911, 159] on span "*********" at bounding box center [909, 164] width 50 height 16
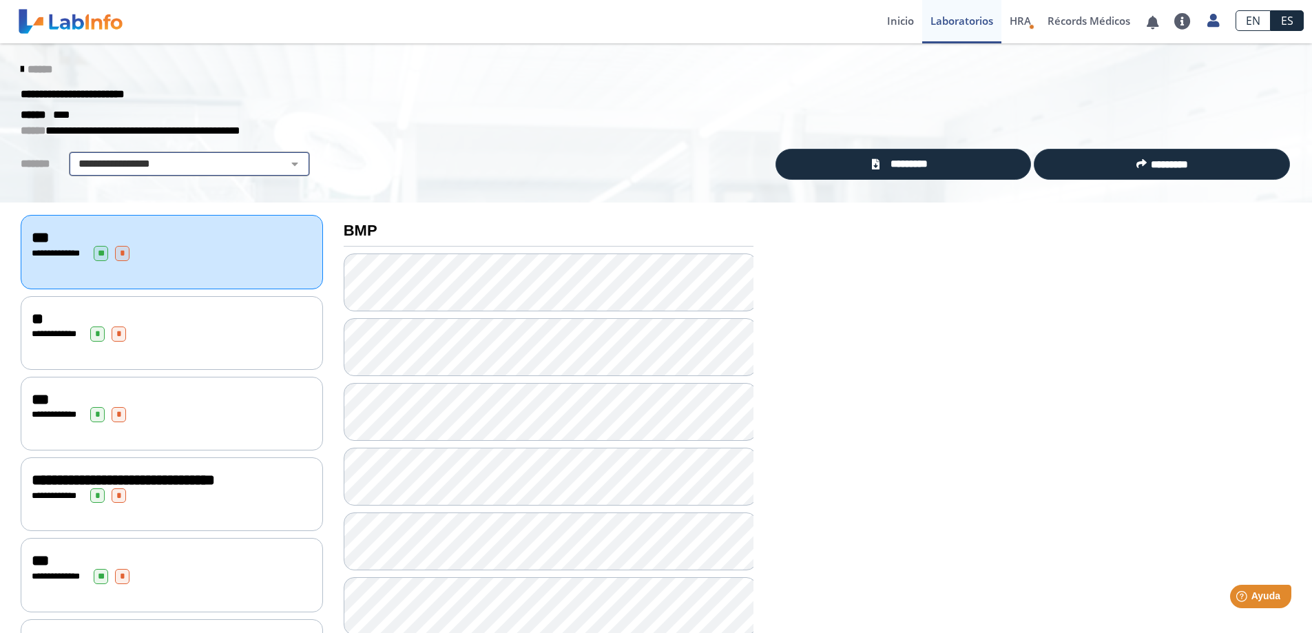
click at [277, 165] on select "**********" at bounding box center [189, 164] width 233 height 17
click at [382, 138] on p "**********" at bounding box center [646, 131] width 1250 height 17
